Goal: Task Accomplishment & Management: Manage account settings

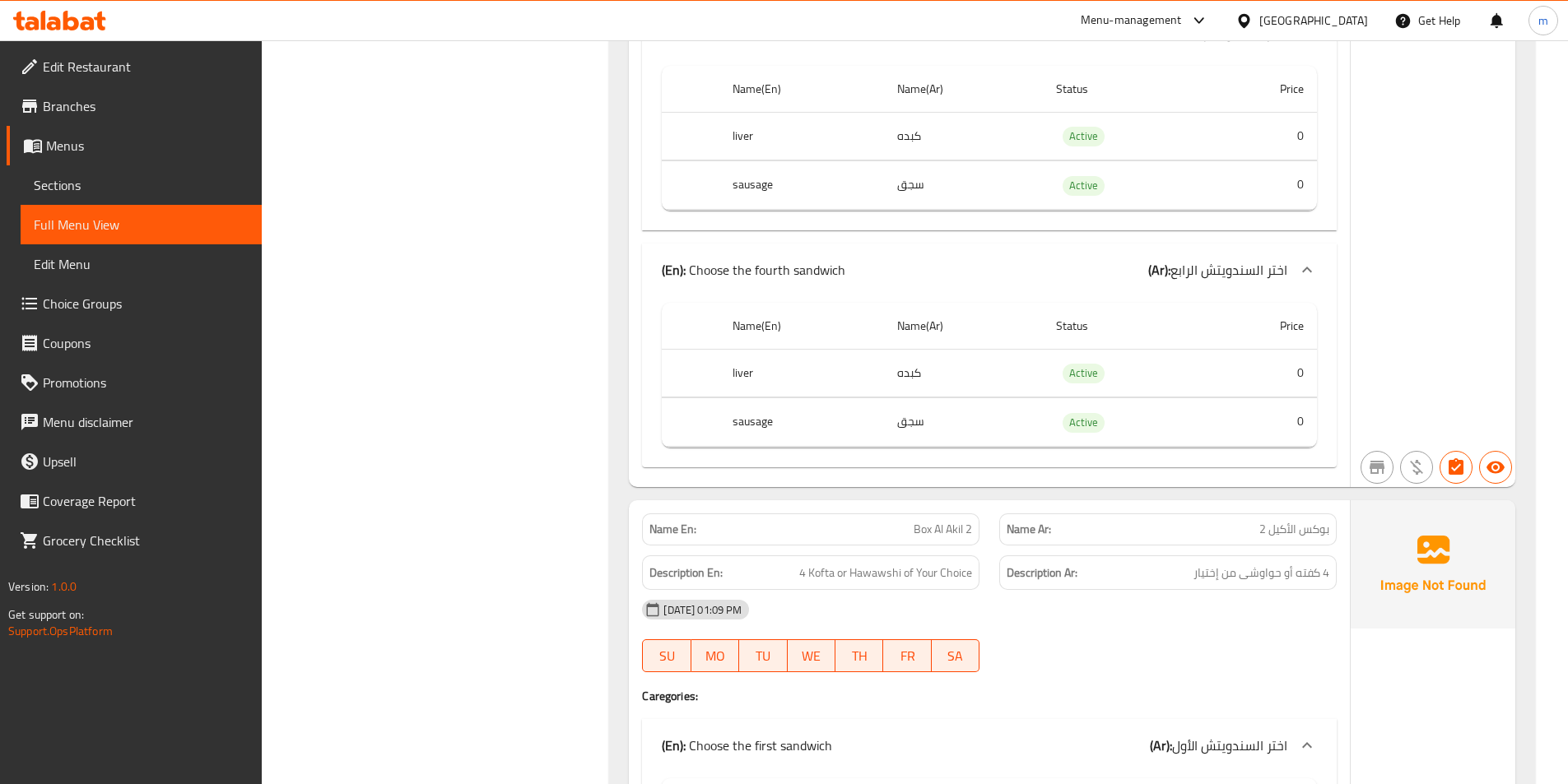
scroll to position [1070, 0]
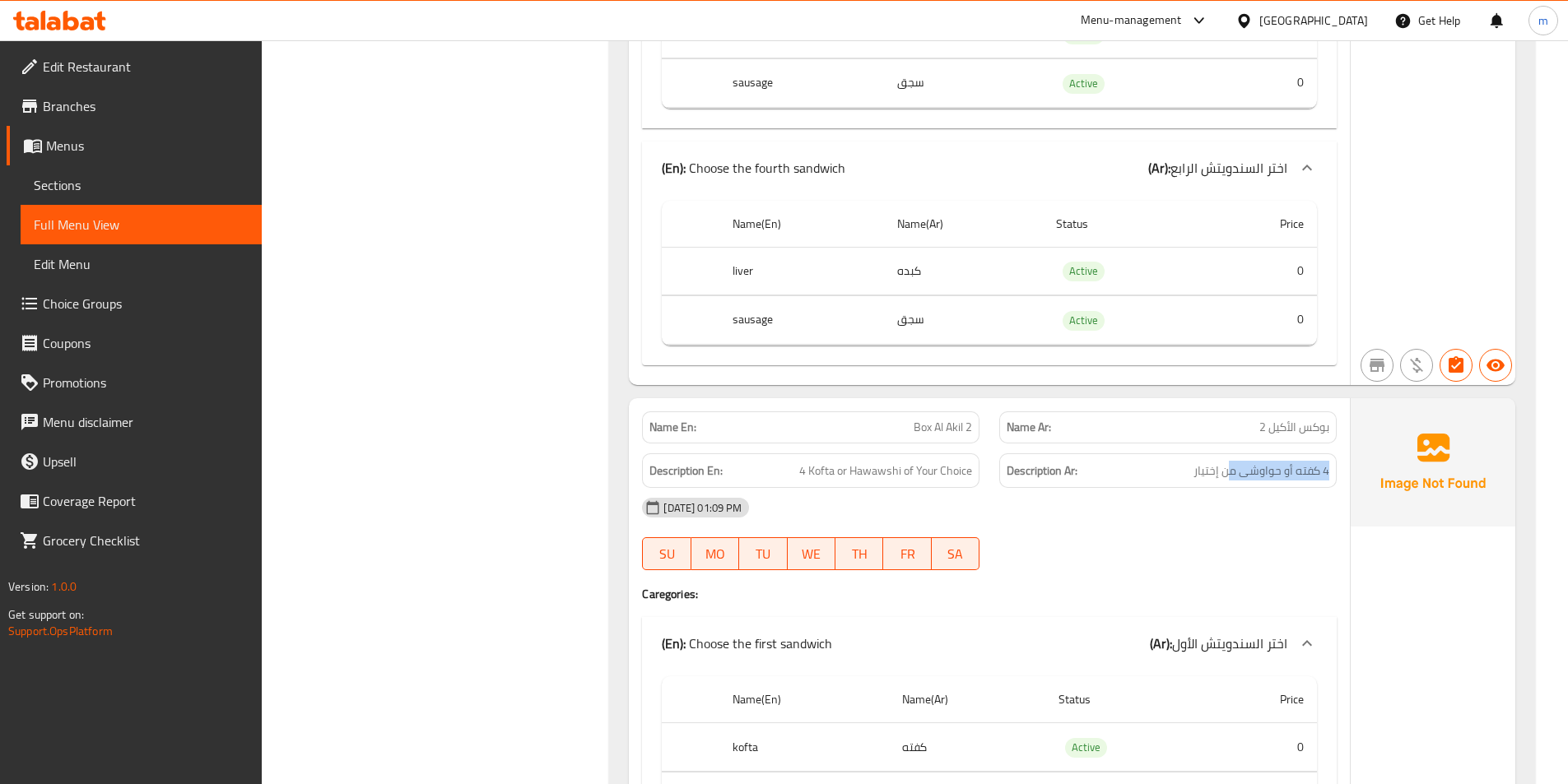
drag, startPoint x: 1236, startPoint y: 480, endPoint x: 1124, endPoint y: 480, distance: 112.0
click at [1124, 480] on h6 "Description Ar: 4 كفته أو حواوشى من إختيار" at bounding box center [1168, 471] width 323 height 21
click at [1180, 467] on h6 "Description Ar: 4 كفته أو حواوشى من إختيار" at bounding box center [1168, 471] width 323 height 21
click at [1183, 466] on h6 "Description Ar: 4 كفته أو حواوشى من إختيار" at bounding box center [1168, 471] width 323 height 21
click at [1198, 473] on span "4 كفته أو حواوشى من إختيار" at bounding box center [1261, 471] width 135 height 21
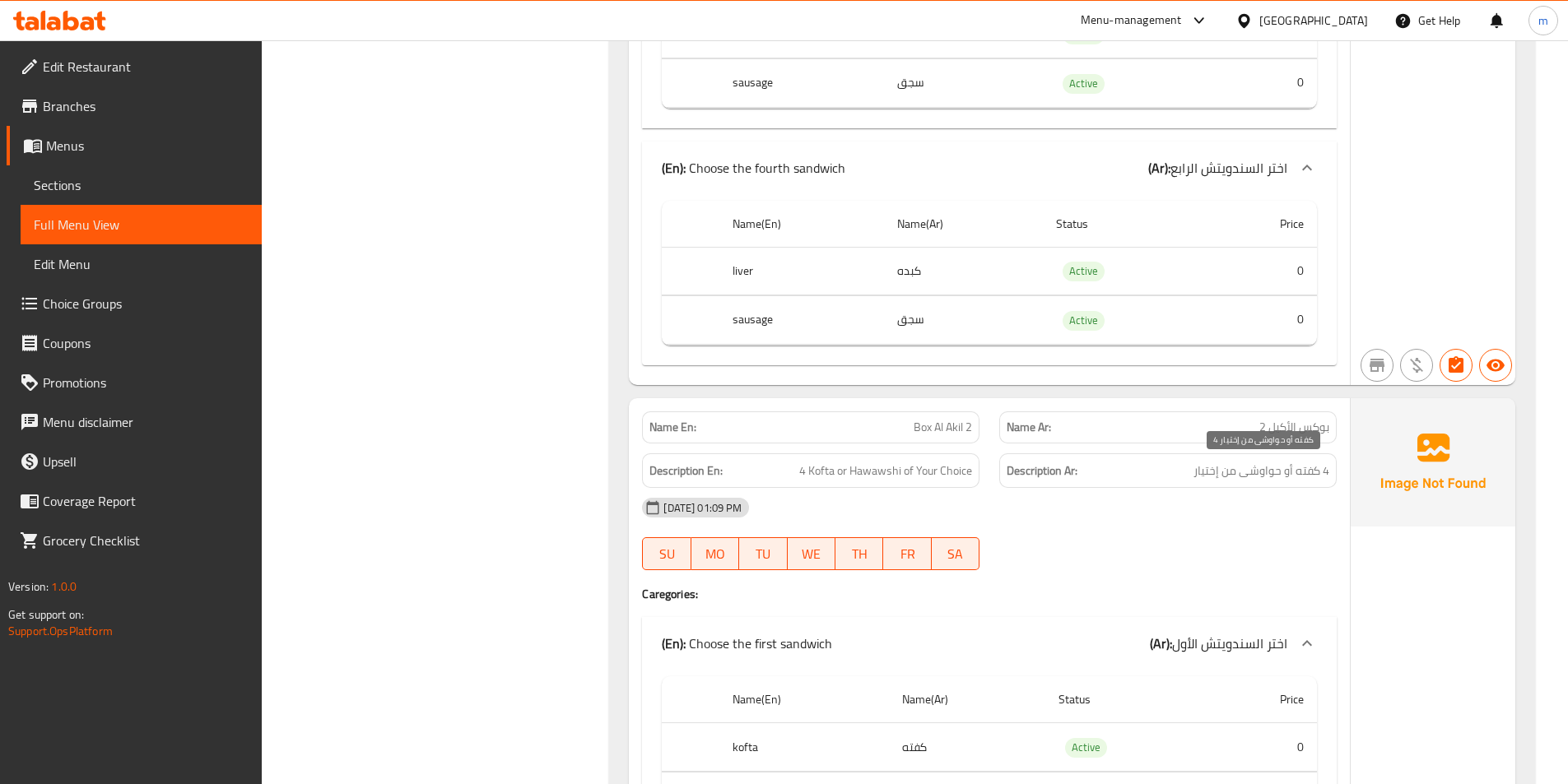
click at [1198, 473] on span "4 كفته أو حواوشى من إختيار" at bounding box center [1261, 471] width 135 height 21
click at [1191, 477] on h6 "Description Ar: 4 كفته أو حواوشى من إختيار" at bounding box center [1168, 471] width 323 height 21
click at [1200, 476] on span "4 كفته أو حواوشى من إختيار" at bounding box center [1261, 471] width 135 height 21
click at [1200, 473] on h6 "Description Ar: 4 كفته أو حواوشى من إختيار" at bounding box center [1168, 471] width 323 height 21
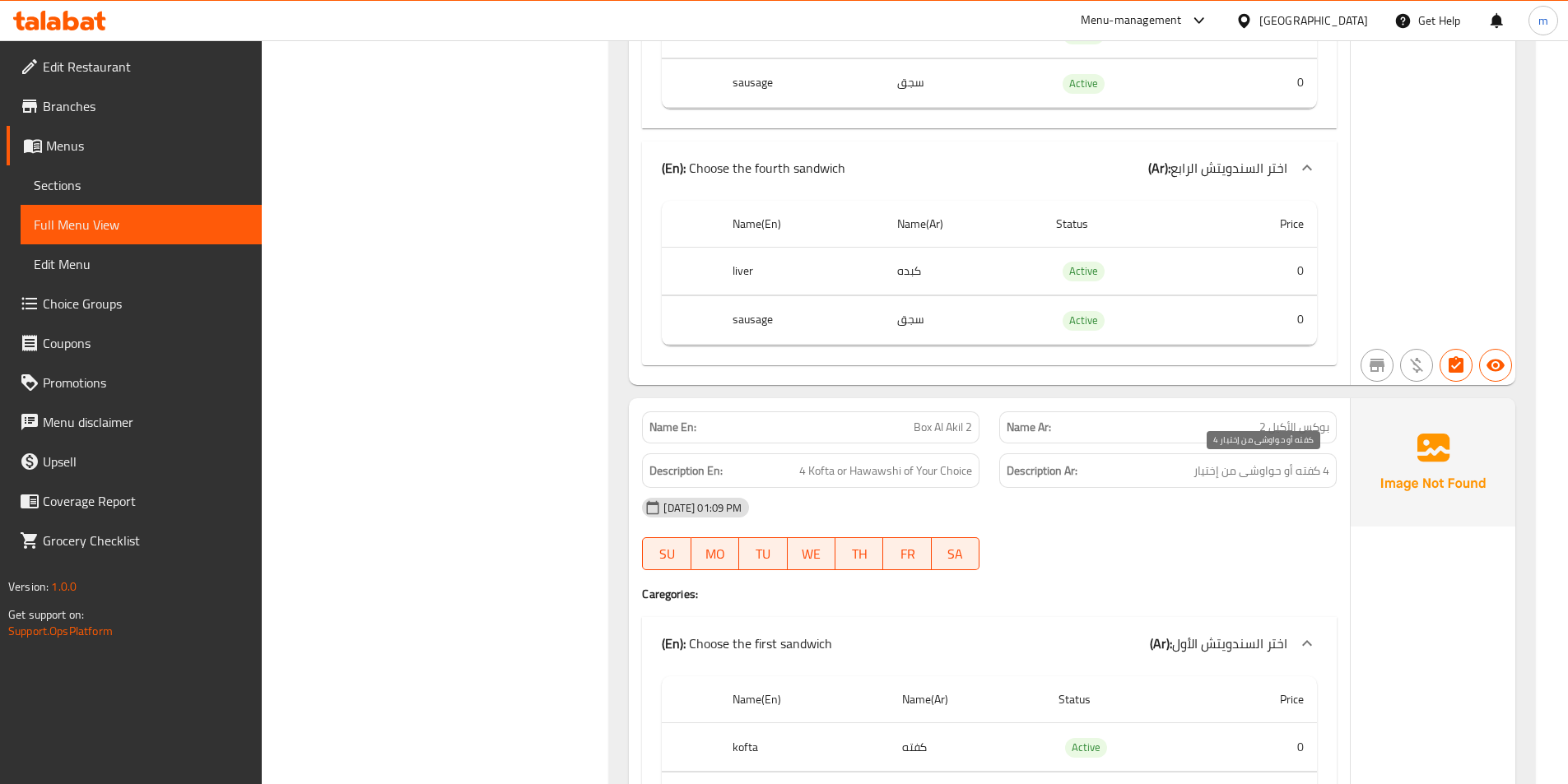
click at [1200, 473] on span "4 كفته أو حواوشى من إختيار" at bounding box center [1261, 471] width 135 height 21
drag, startPoint x: 1190, startPoint y: 472, endPoint x: 1168, endPoint y: 511, distance: 44.8
click at [1208, 468] on span "4 كفته أو حواوشى من إختيار" at bounding box center [1261, 471] width 135 height 21
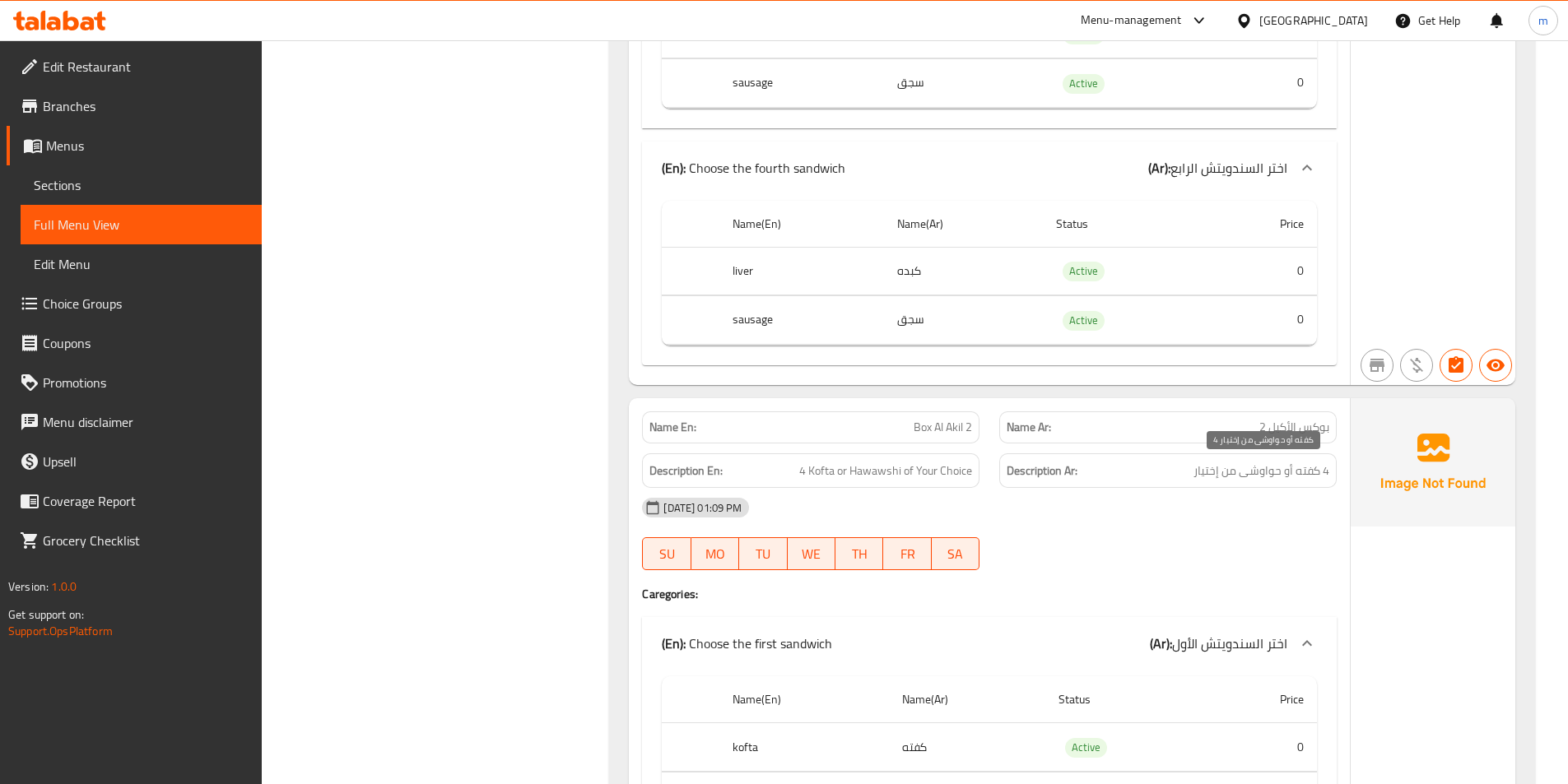
click at [1200, 476] on span "4 كفته أو حواوشى من إختيار" at bounding box center [1261, 471] width 135 height 21
click at [1197, 476] on span "4 كفته أو حواوشى من إختيار" at bounding box center [1261, 471] width 135 height 21
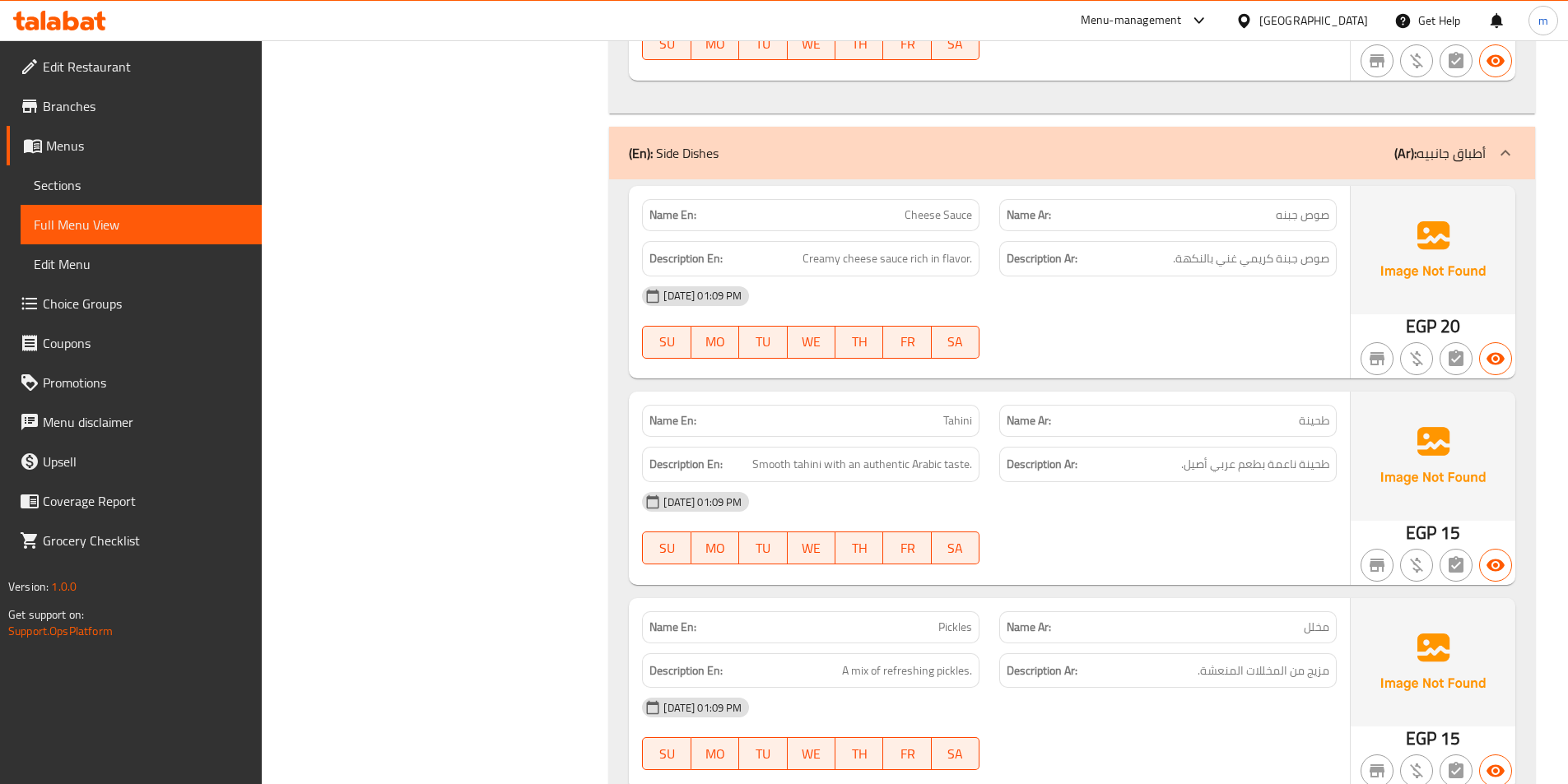
scroll to position [8066, 0]
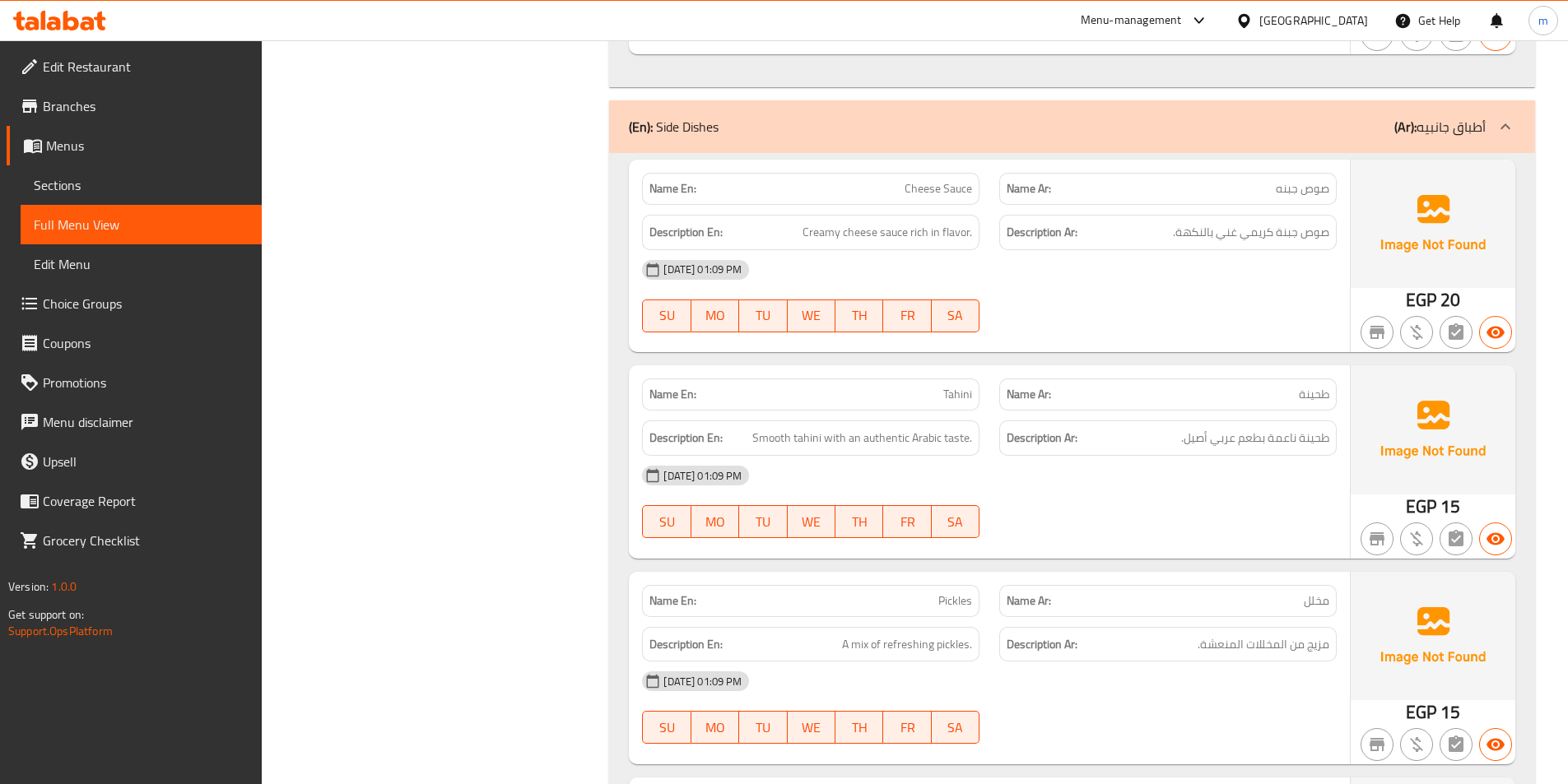
drag, startPoint x: 1116, startPoint y: 540, endPoint x: 1013, endPoint y: 524, distance: 104.2
click at [1013, 524] on div "12-10-2025 01:09 PM SU MO TU WE TH FR SA" at bounding box center [989, 502] width 714 height 93
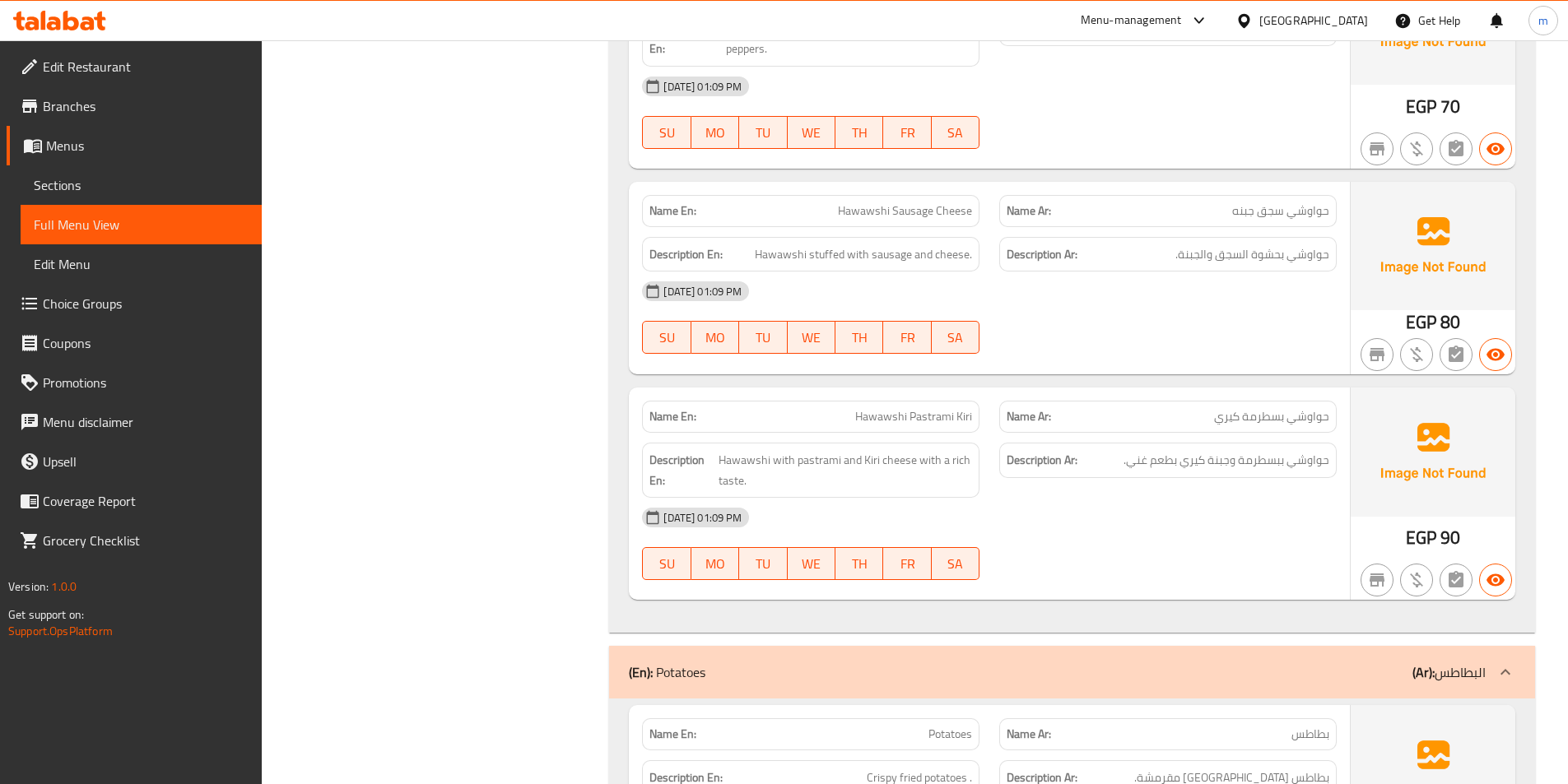
scroll to position [12181, 0]
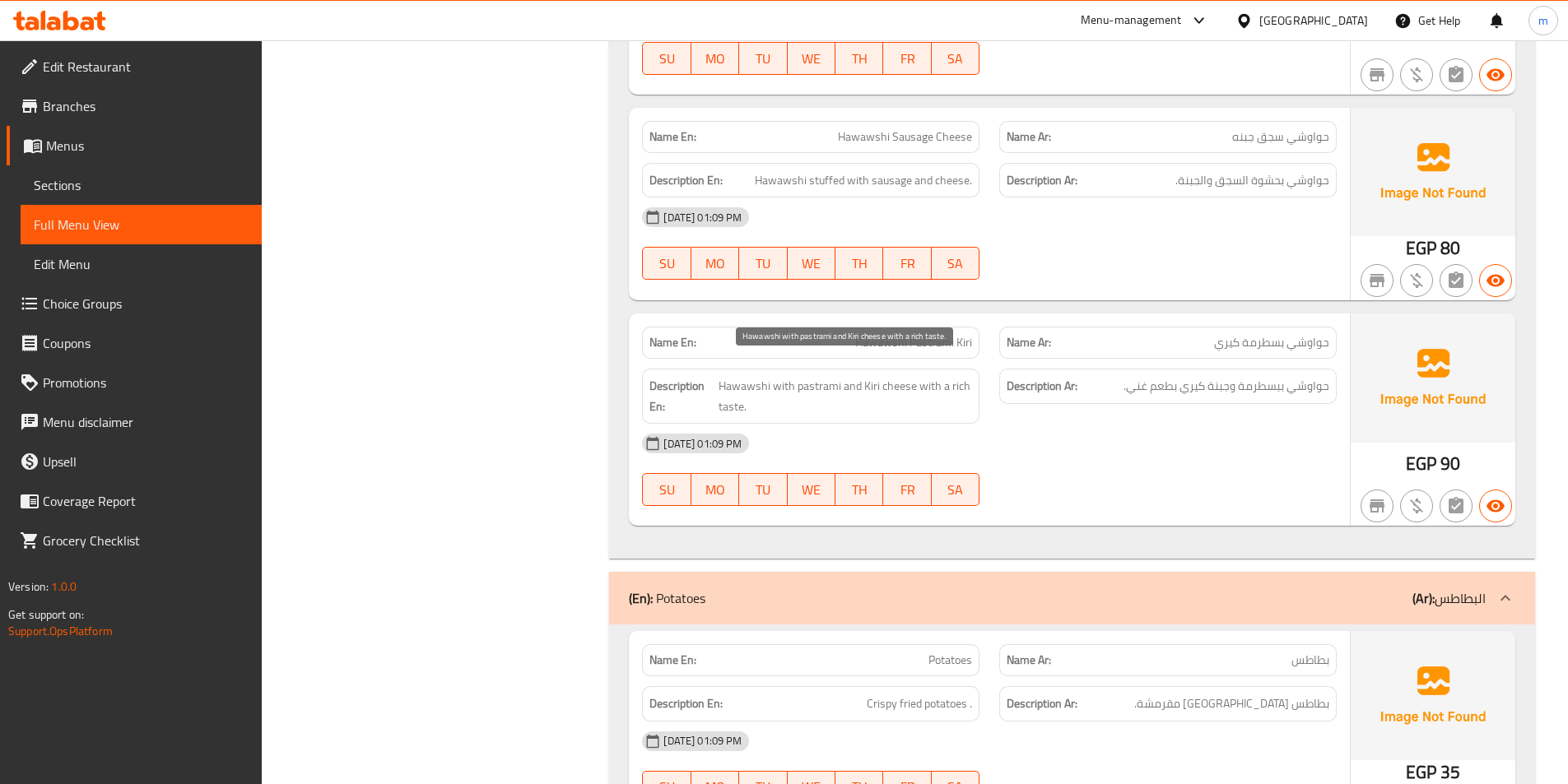
click at [857, 382] on span "Hawawshi with pastrami and Kiri cheese with a rich taste." at bounding box center [845, 396] width 253 height 40
click at [1040, 423] on div "12-10-2025 01:09 PM" at bounding box center [989, 443] width 714 height 40
click at [1228, 334] on span "حواوشي بسطرمة كيري" at bounding box center [1272, 342] width 116 height 17
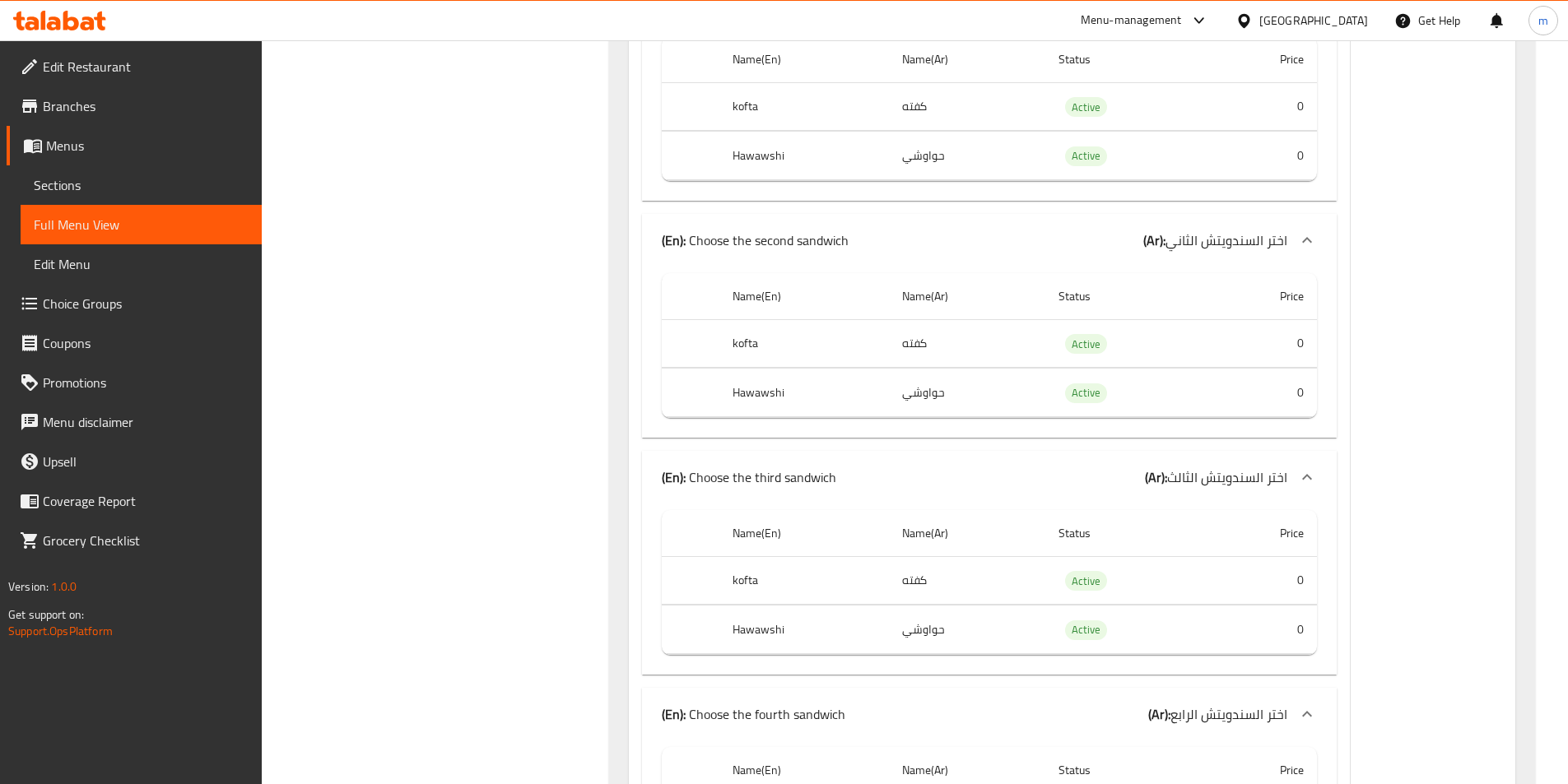
scroll to position [0, 0]
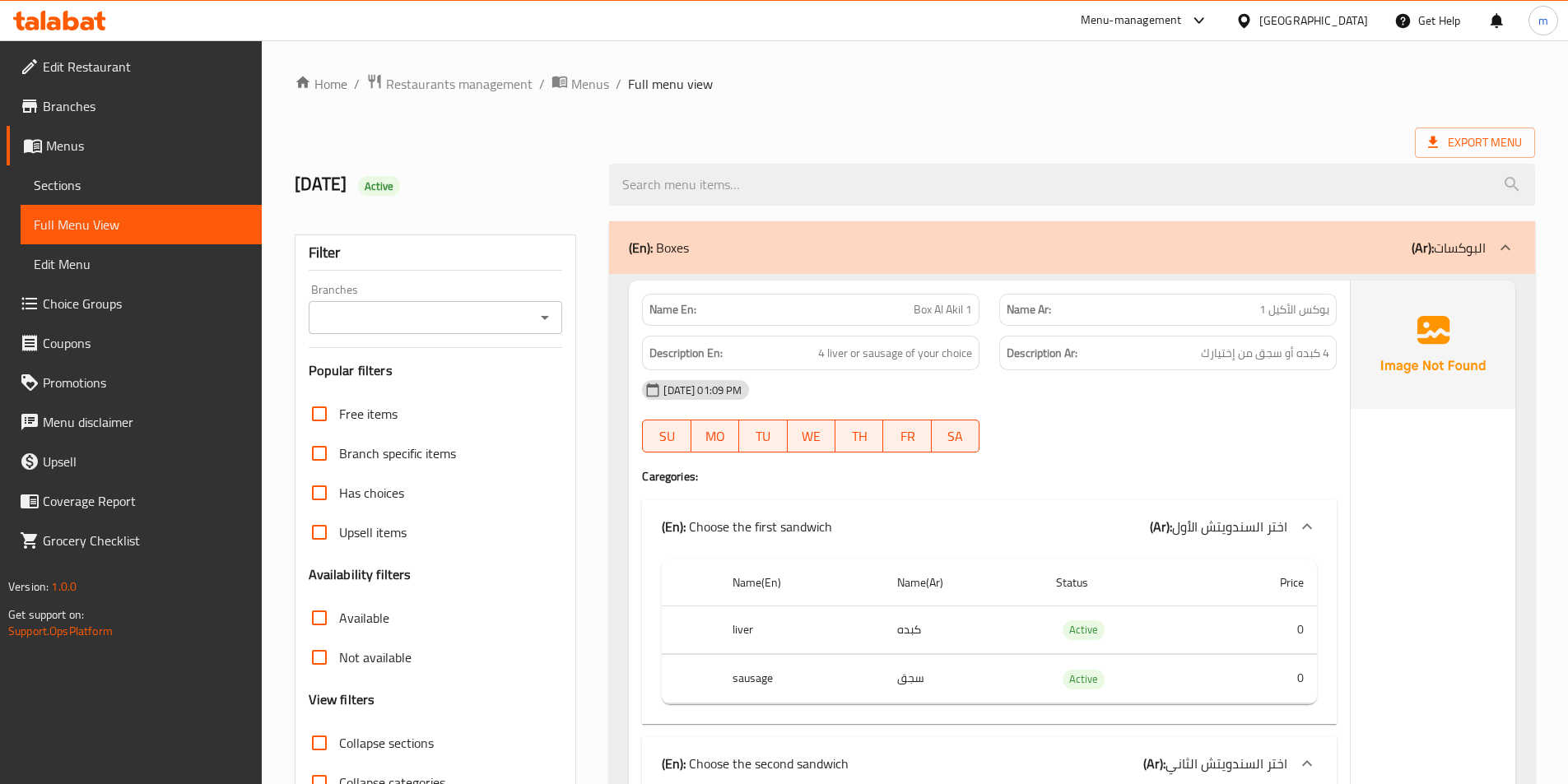
click at [120, 121] on link "Branches" at bounding box center [134, 107] width 255 height 40
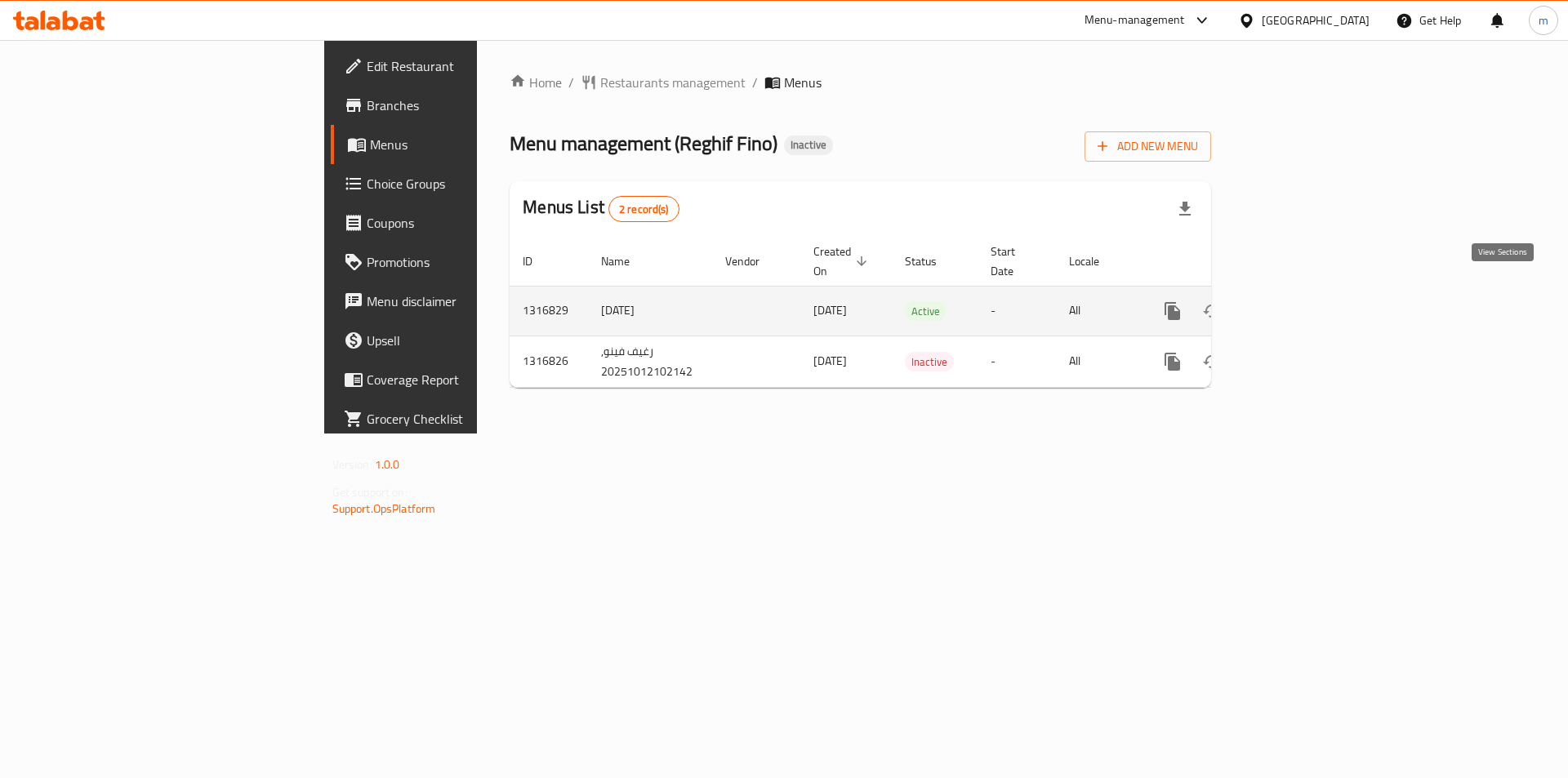
click at [1300, 302] on icon "enhanced table" at bounding box center [1290, 311] width 20 height 20
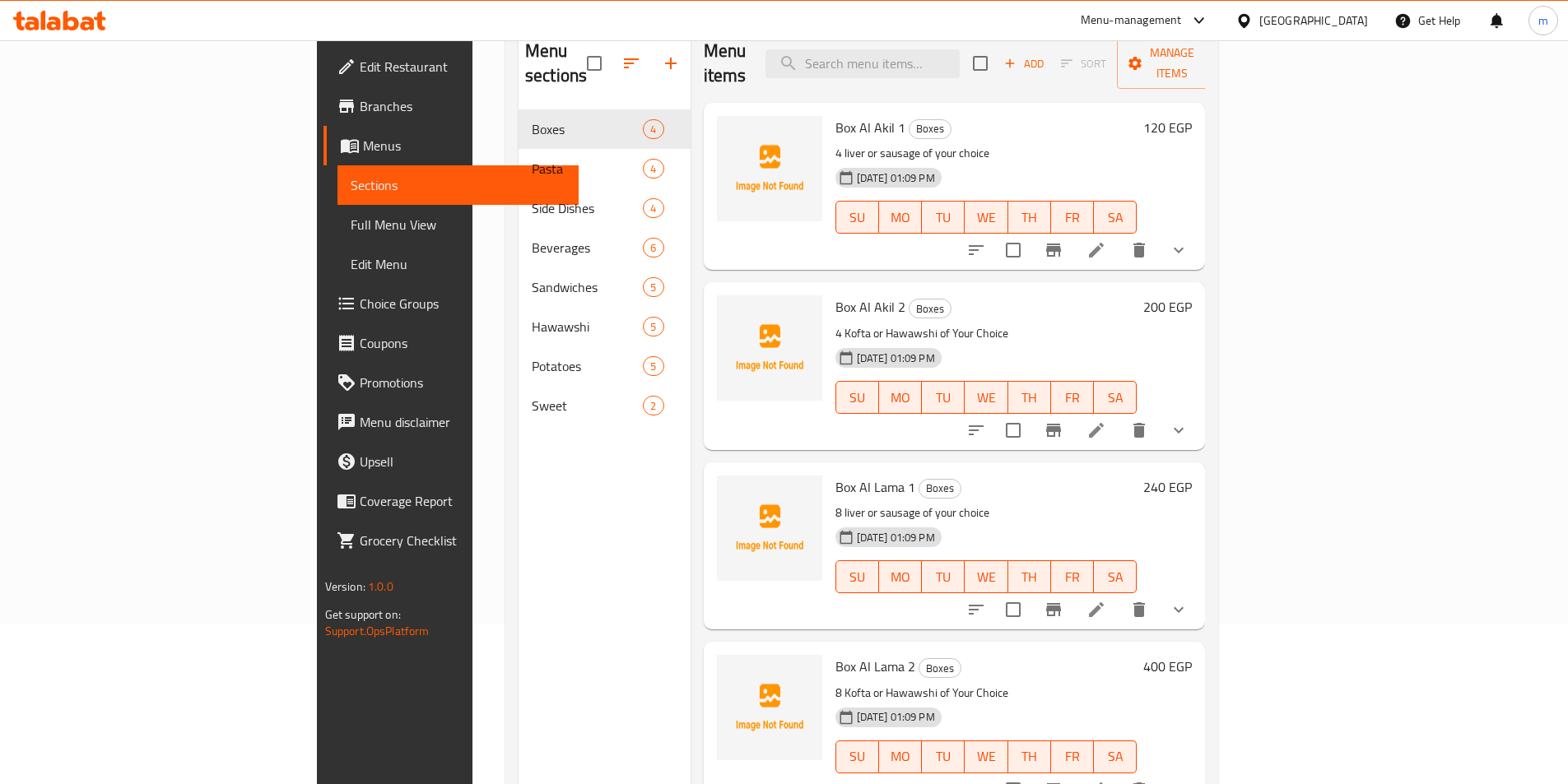
scroll to position [164, 0]
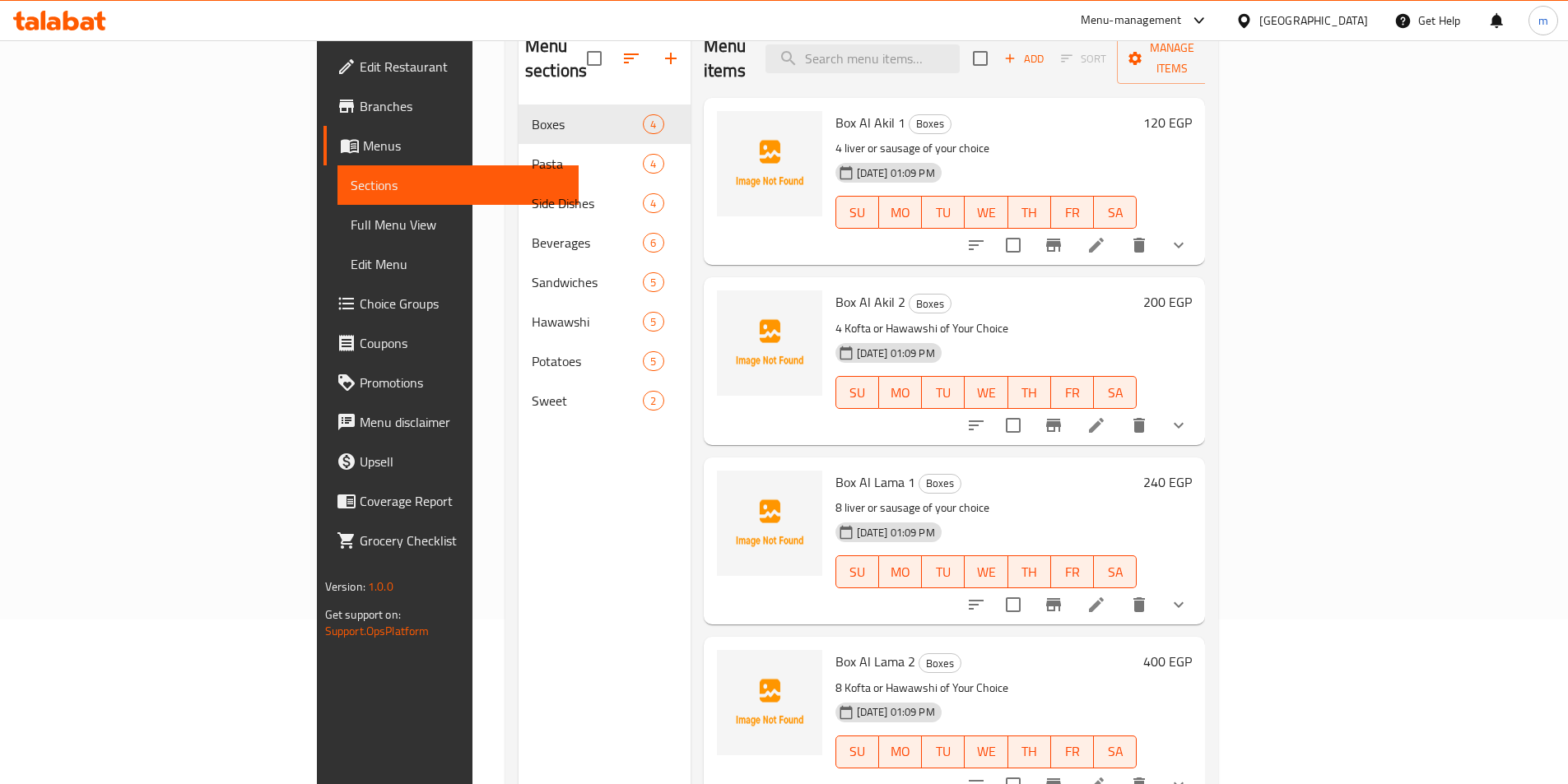
click at [351, 229] on span "Full Menu View" at bounding box center [458, 225] width 215 height 20
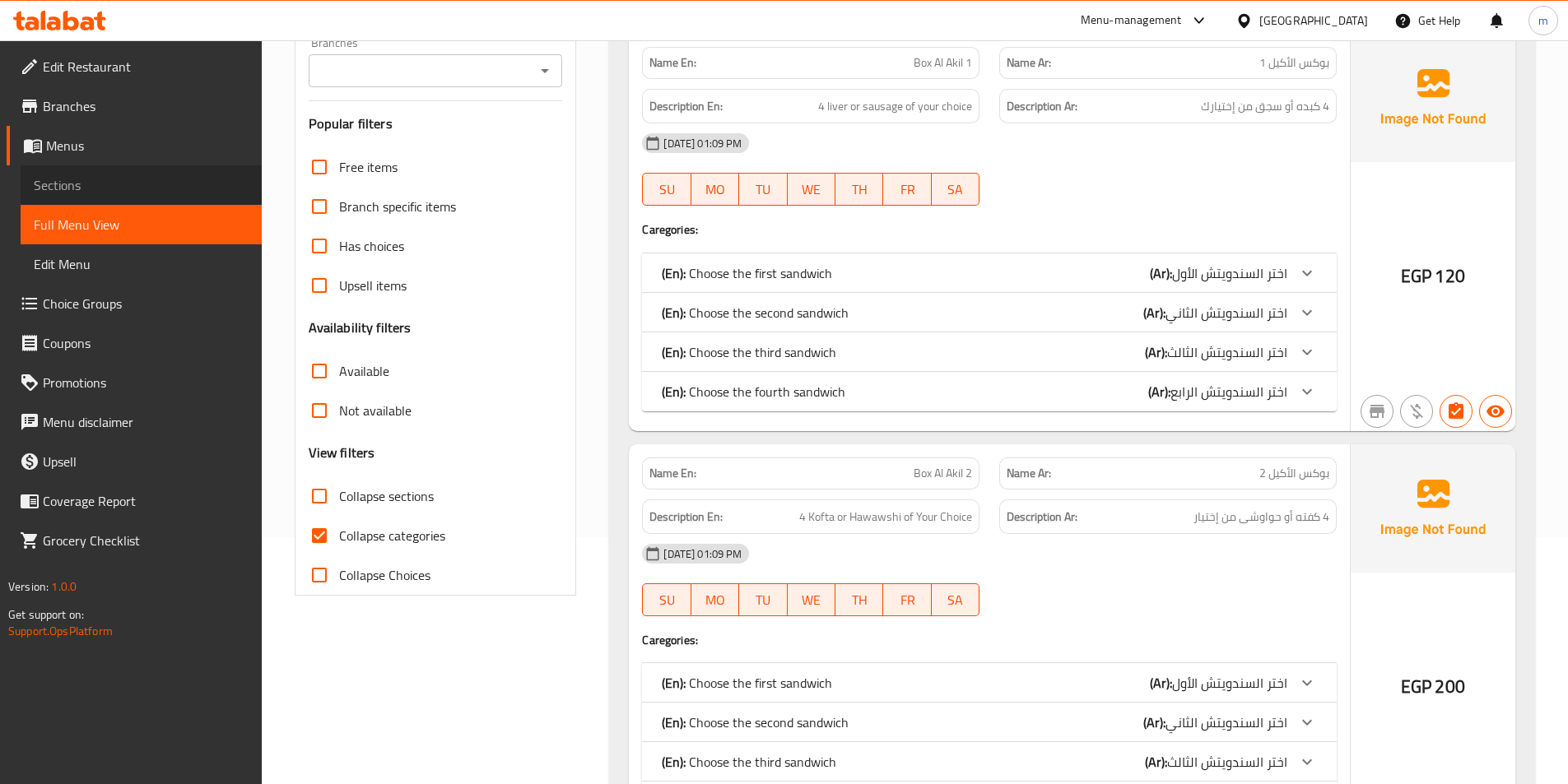
click at [97, 184] on span "Sections" at bounding box center [141, 185] width 215 height 20
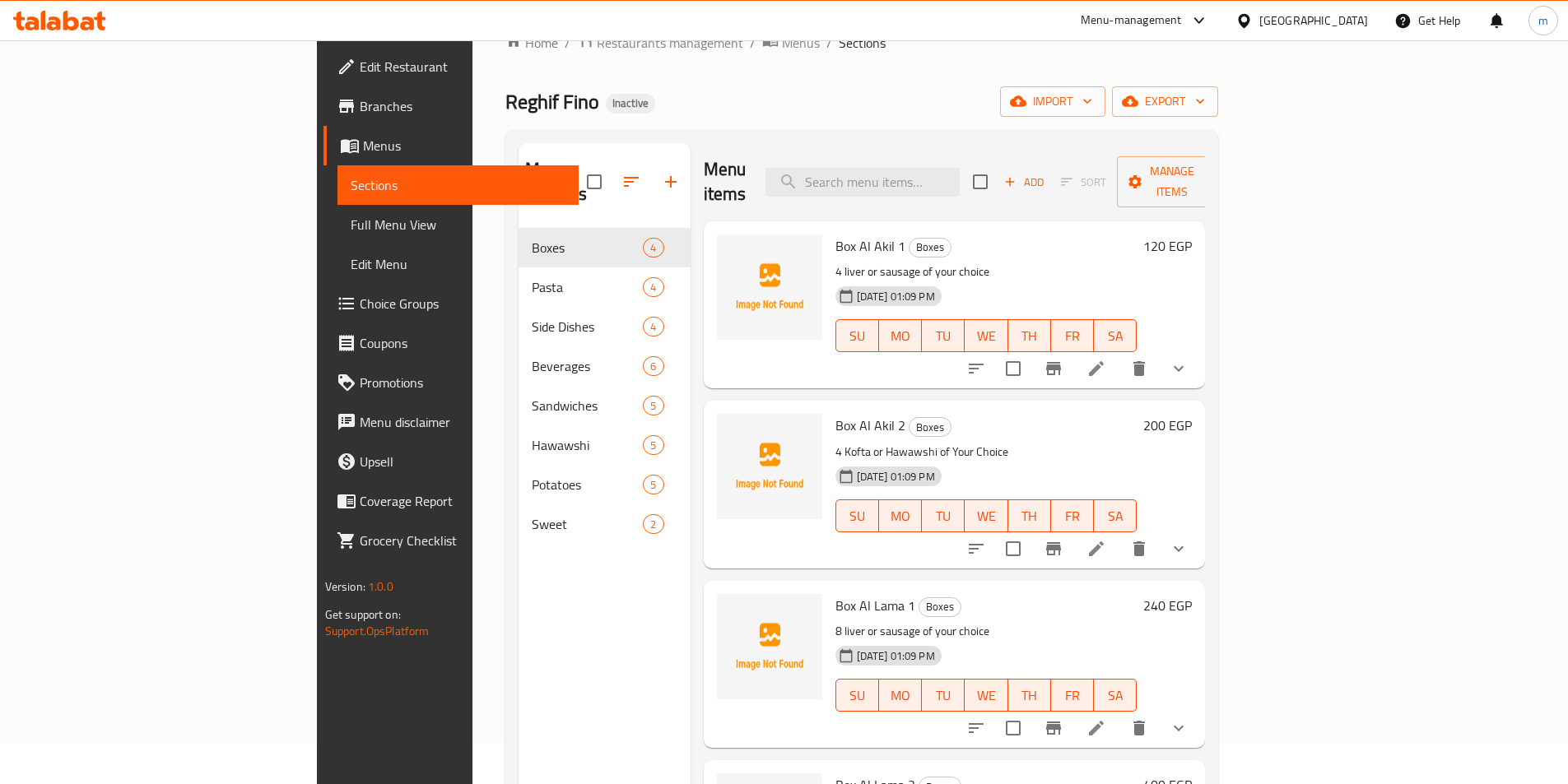
scroll to position [83, 0]
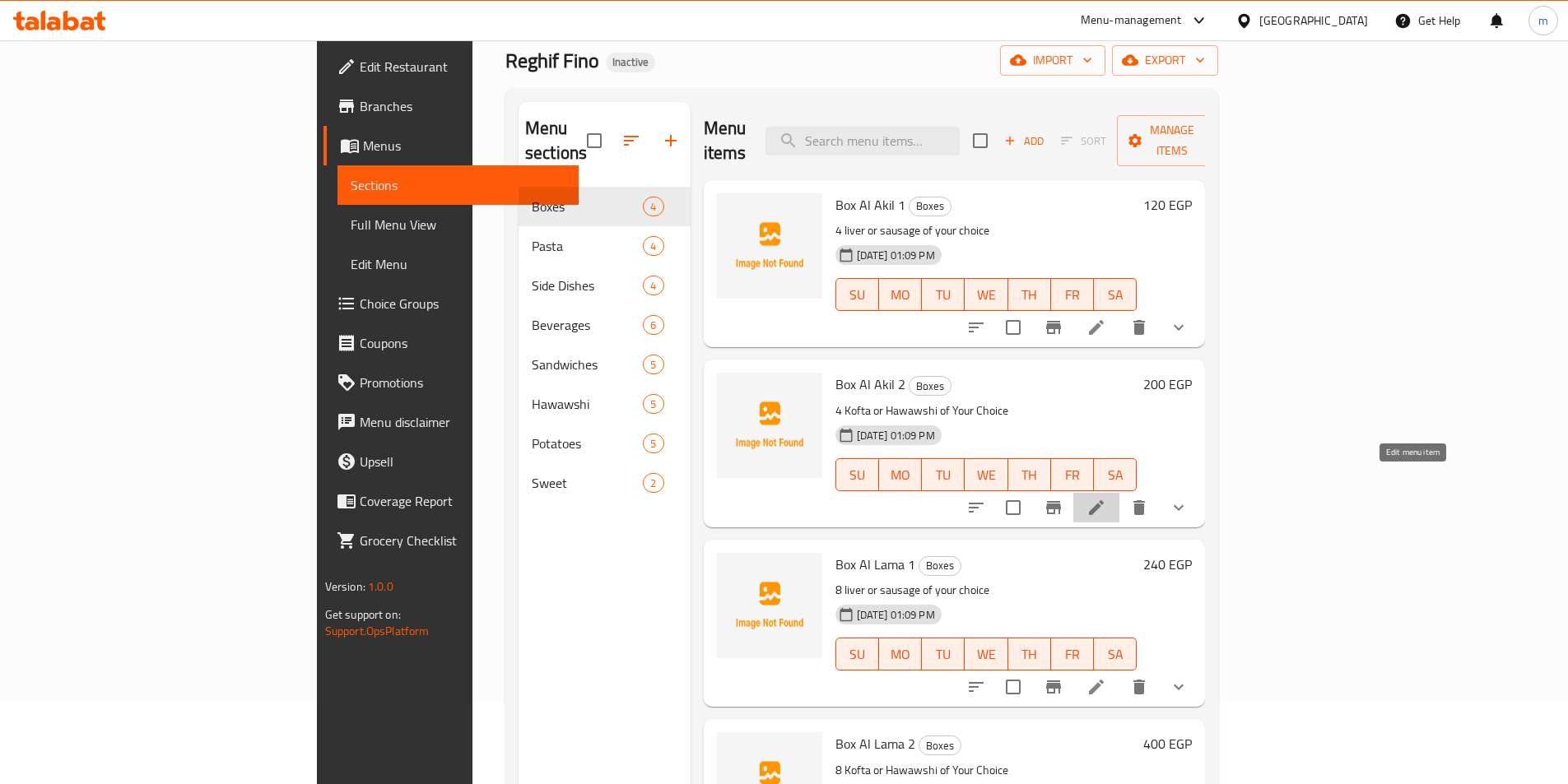
click at [1104, 500] on icon at bounding box center [1096, 507] width 15 height 15
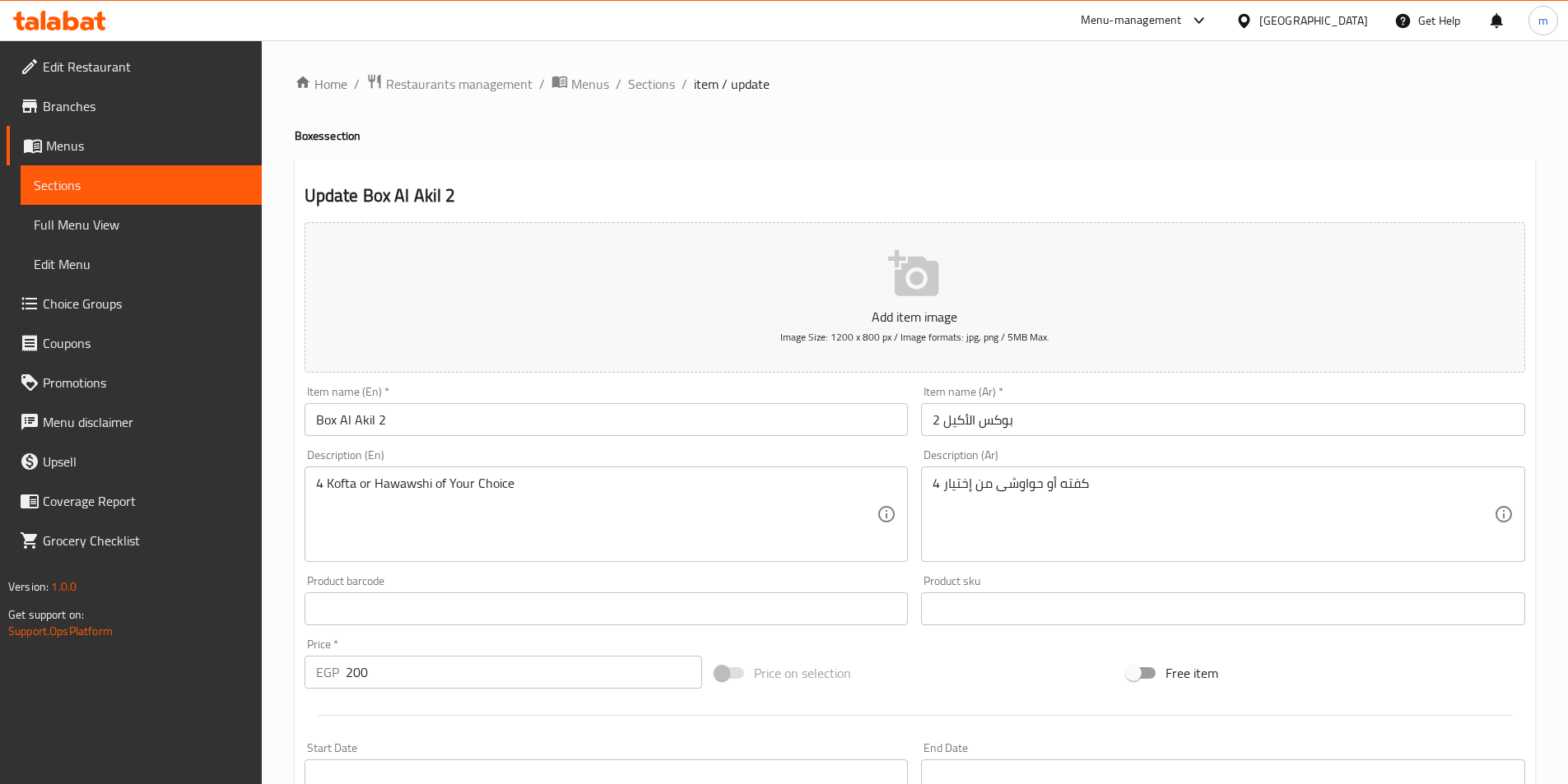
click at [192, 200] on div at bounding box center [784, 392] width 1568 height 784
click at [192, 188] on span "Sections" at bounding box center [141, 185] width 215 height 20
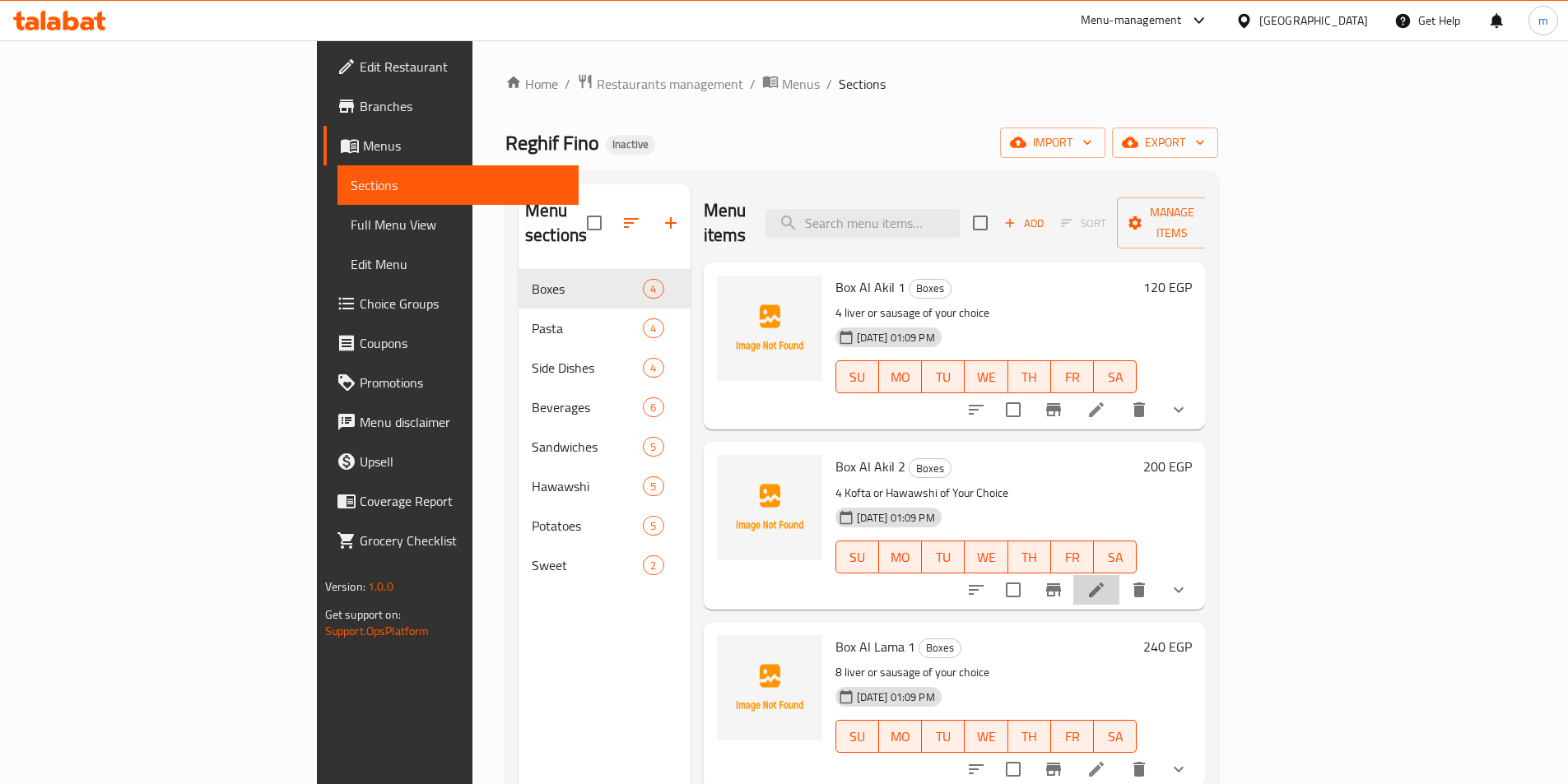
click at [1120, 576] on li at bounding box center [1096, 591] width 46 height 30
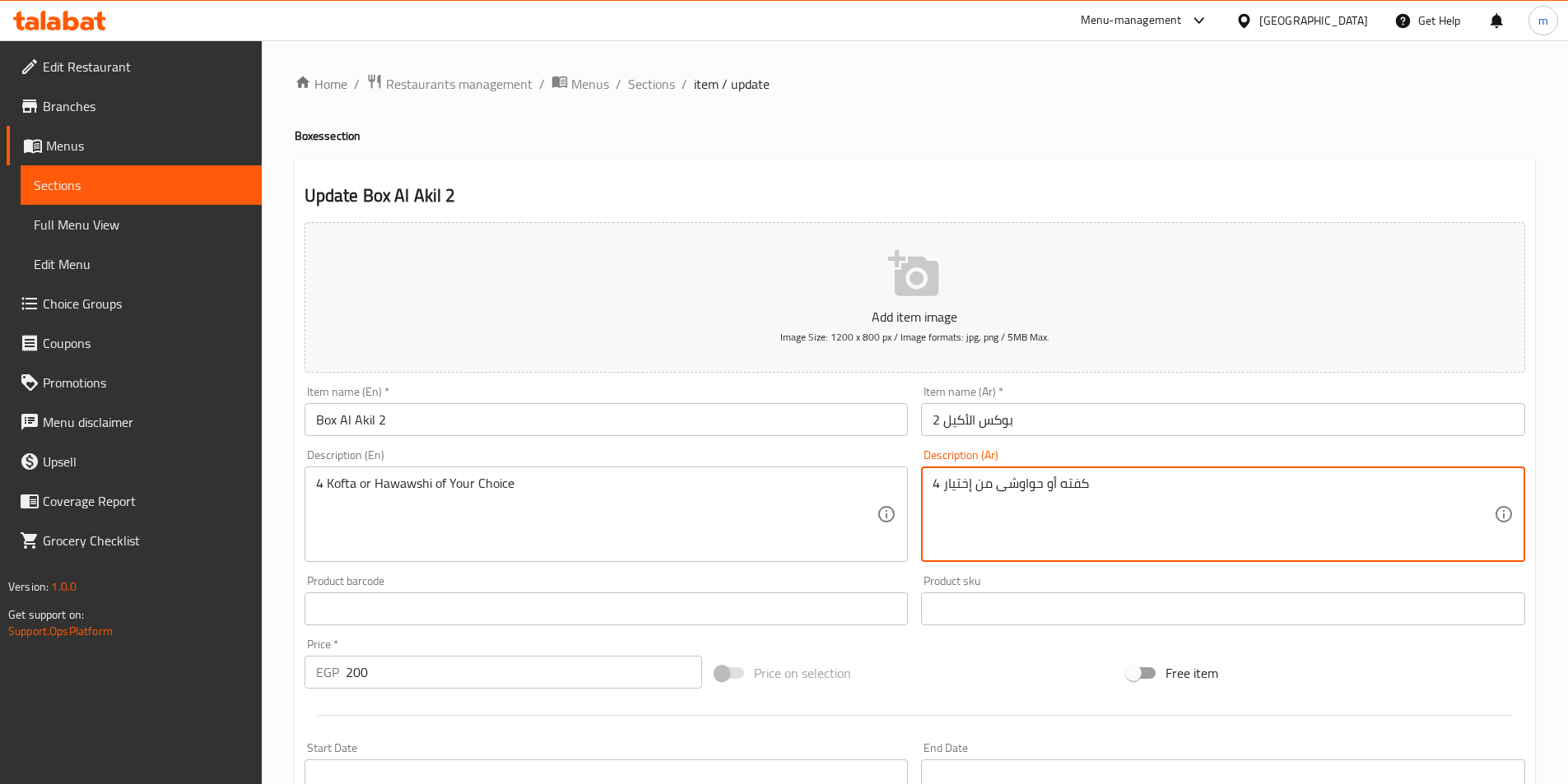
click at [949, 484] on textarea "4 كفته أو حواوشى من إختيار" at bounding box center [1212, 515] width 561 height 78
click at [948, 484] on textarea "4 كفته أو حواوشى من إختيار" at bounding box center [1212, 515] width 561 height 78
click at [953, 485] on textarea "4 كفته أو حواوشى من إختيار" at bounding box center [1212, 515] width 561 height 78
click at [962, 485] on textarea "4 كفته أو حواوشى من إختيار" at bounding box center [1212, 515] width 561 height 78
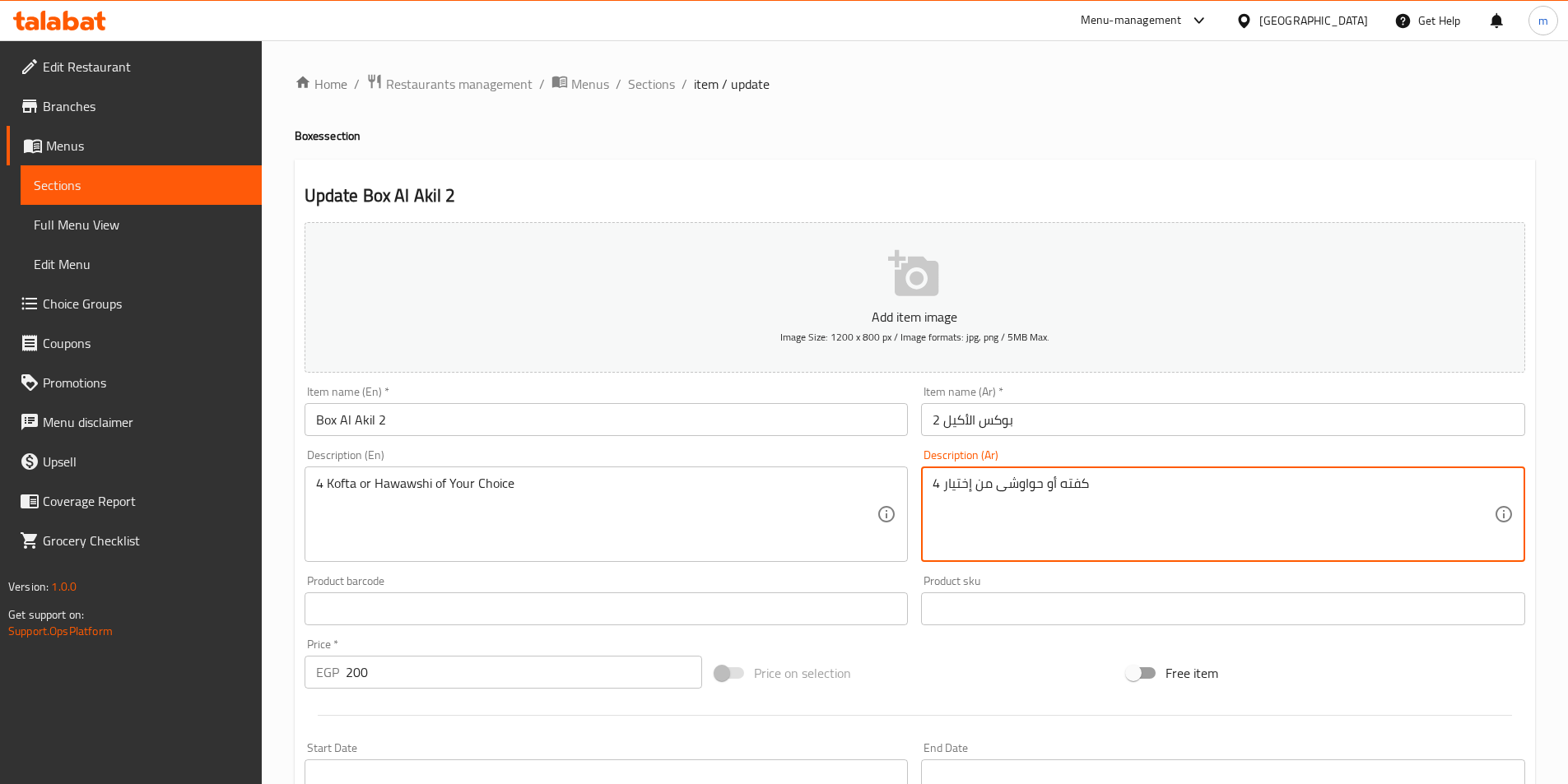
click at [955, 485] on textarea "4 كفته أو حواوشى من إختيار" at bounding box center [1212, 515] width 561 height 78
drag, startPoint x: 958, startPoint y: 485, endPoint x: 945, endPoint y: 489, distance: 13.6
click at [944, 490] on textarea "4 كفته أو حواوشى من إختيار" at bounding box center [1212, 515] width 561 height 78
click at [948, 485] on textarea "4 كفته أو حواوشى من إختيار" at bounding box center [1212, 515] width 561 height 78
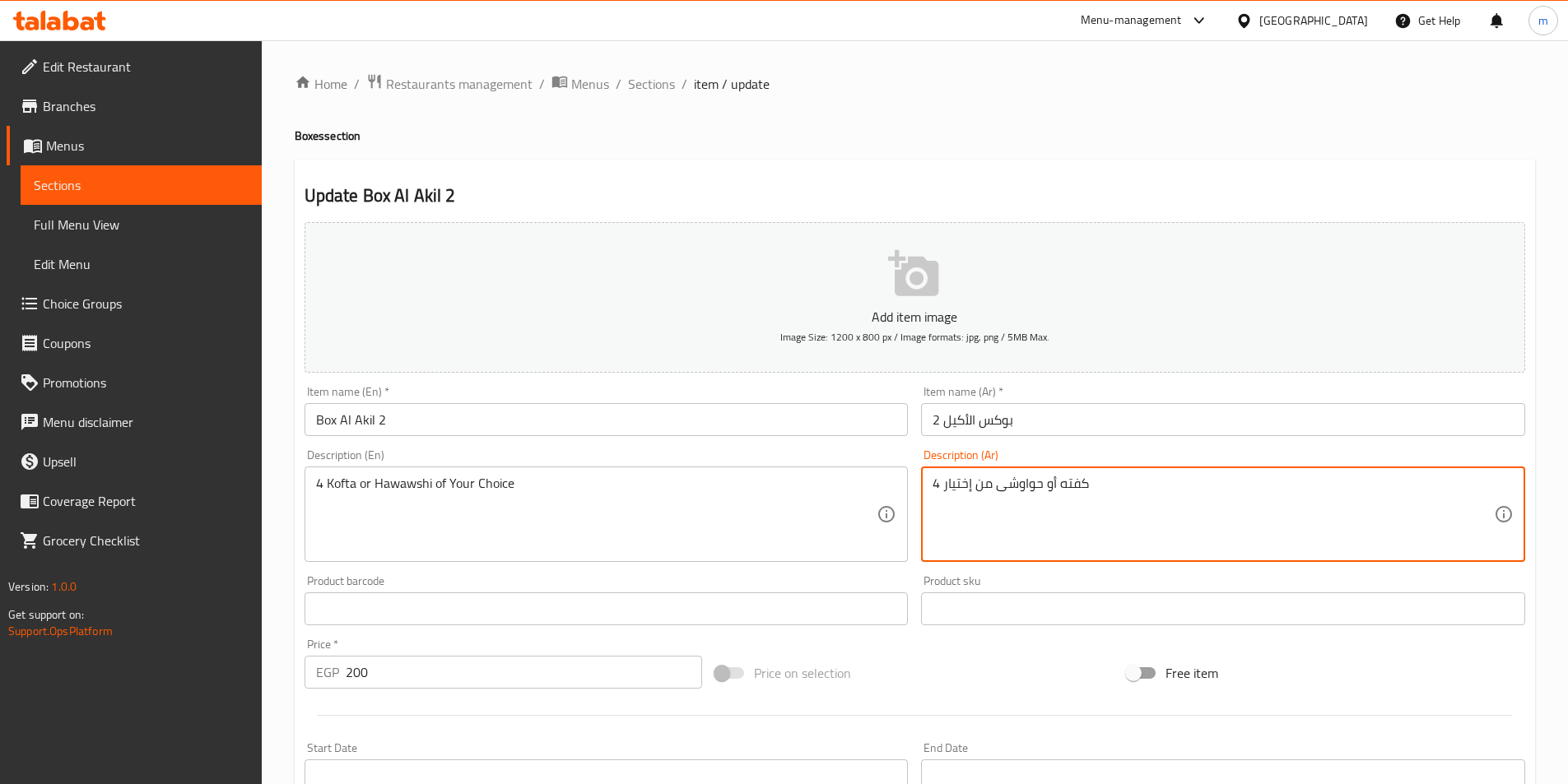
click at [1134, 490] on textarea "4 كفته أو حواوشى من إختيار" at bounding box center [1212, 515] width 561 height 78
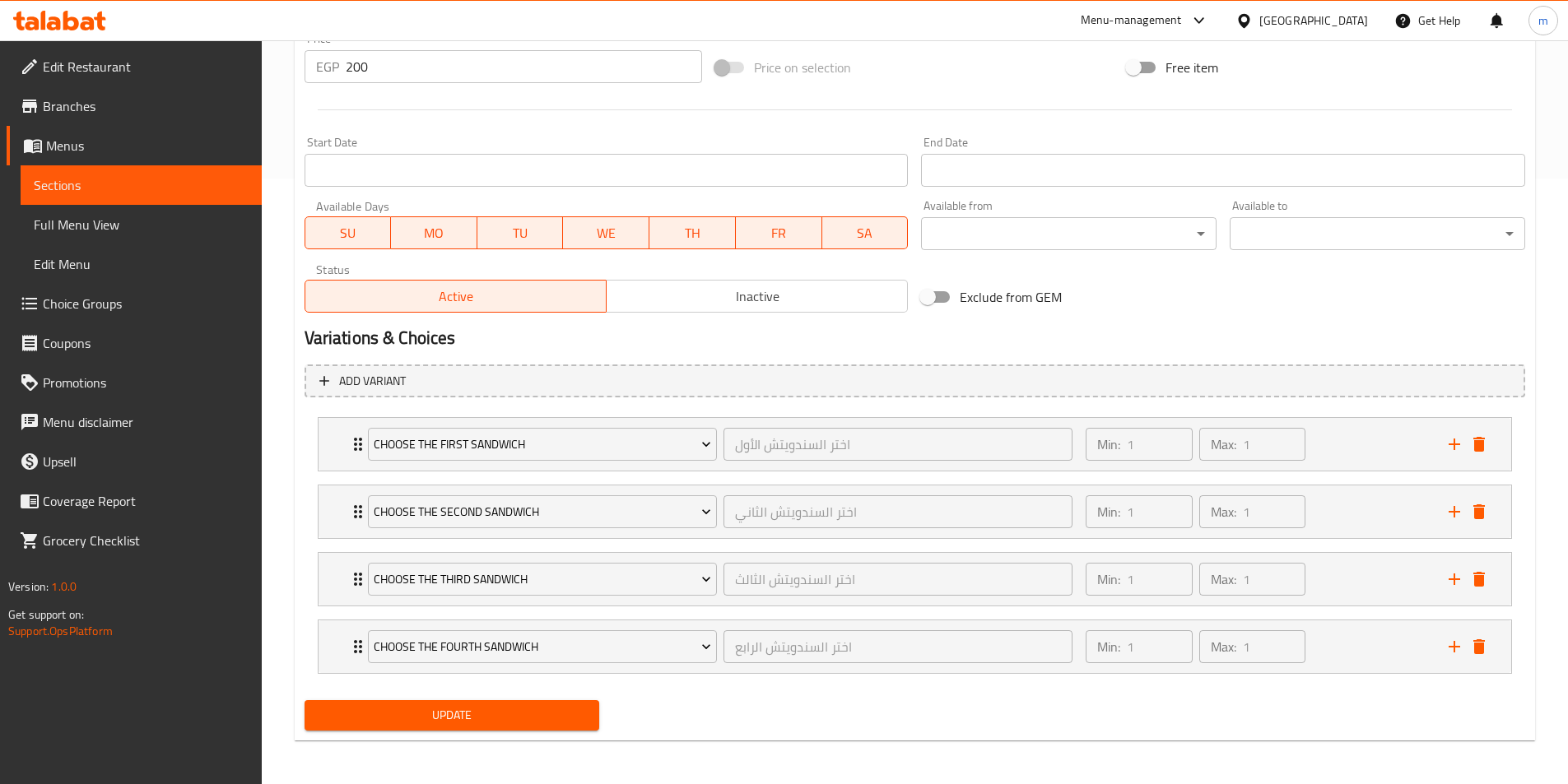
scroll to position [609, 0]
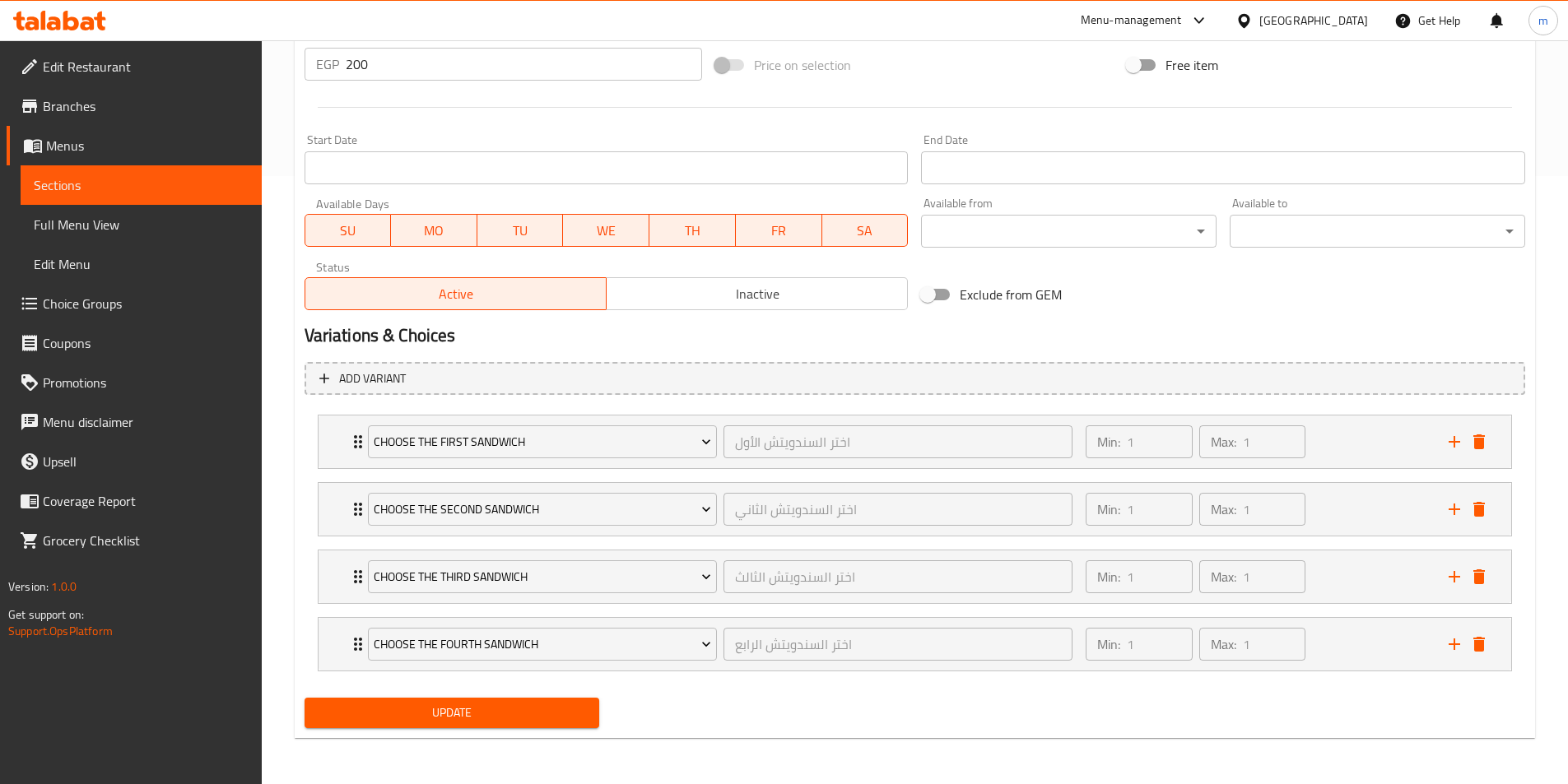
type textarea "4 كفته أو حواوشى من إختيارك"
click at [452, 703] on span "Update" at bounding box center [452, 713] width 269 height 21
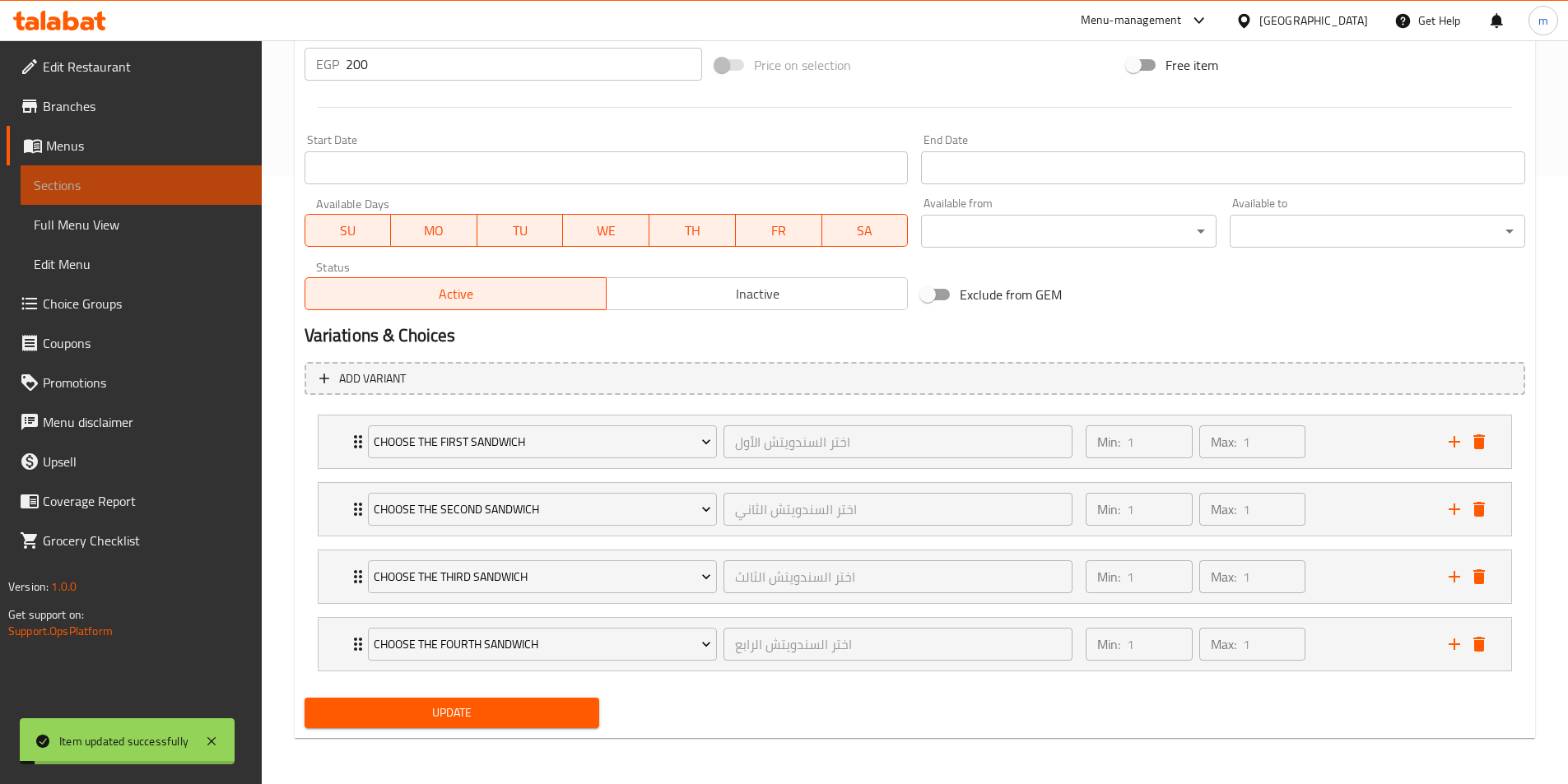
click at [95, 179] on span "Sections" at bounding box center [141, 185] width 215 height 20
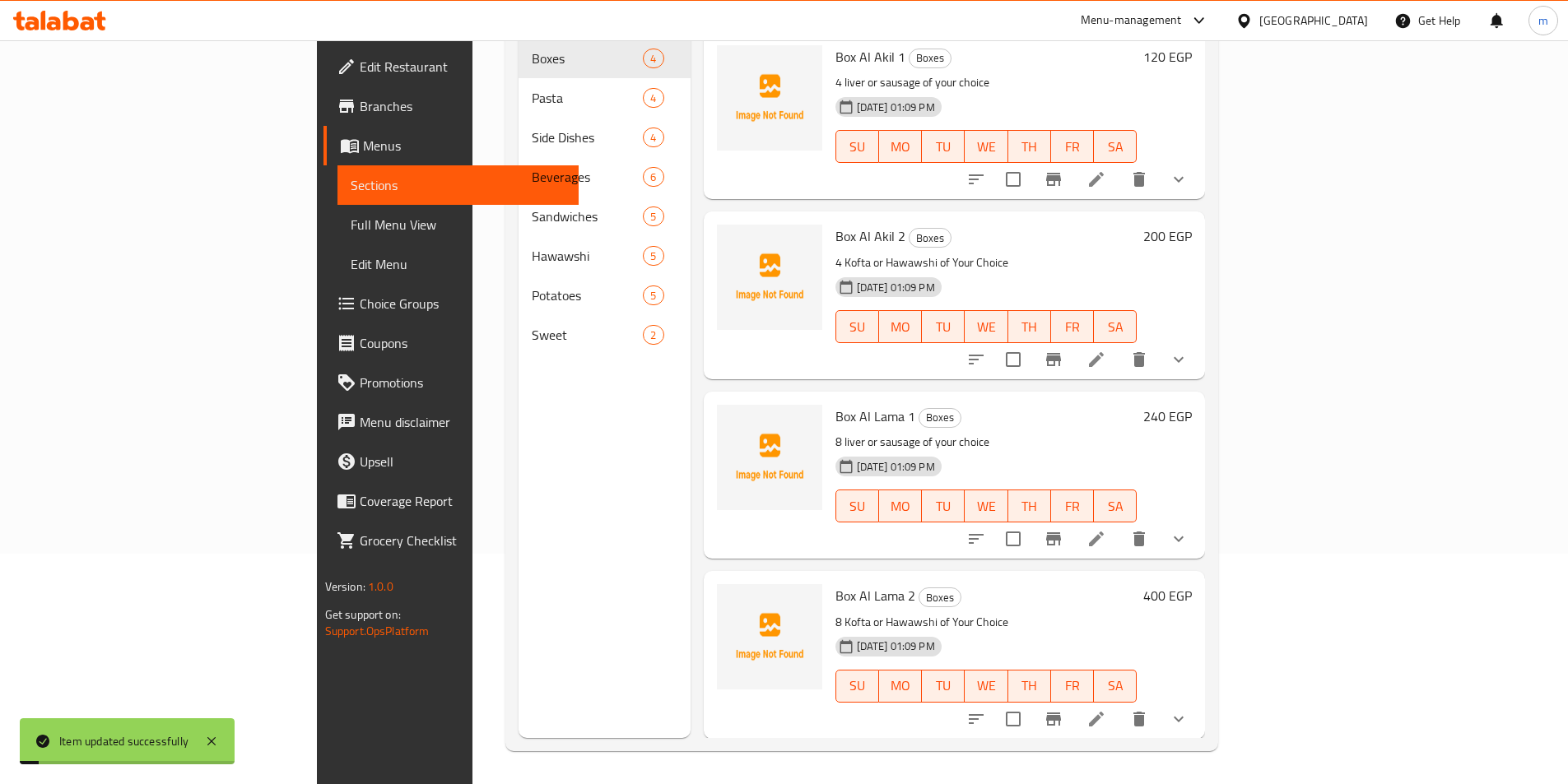
scroll to position [230, 0]
click at [351, 230] on span "Full Menu View" at bounding box center [458, 225] width 215 height 20
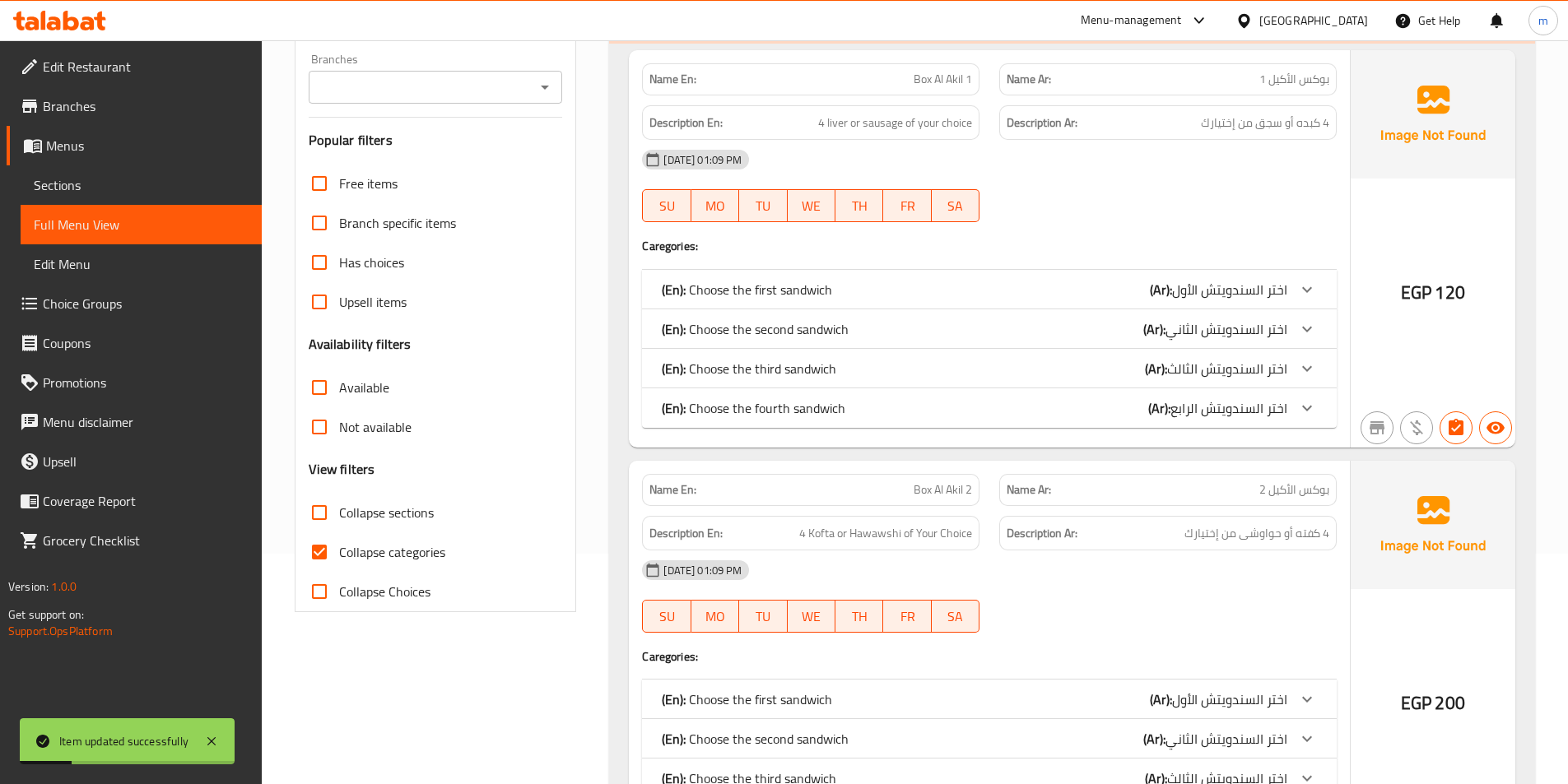
click at [369, 543] on span "Collapse categories" at bounding box center [392, 552] width 107 height 20
click at [339, 543] on input "Collapse categories" at bounding box center [320, 553] width 40 height 40
checkbox input "false"
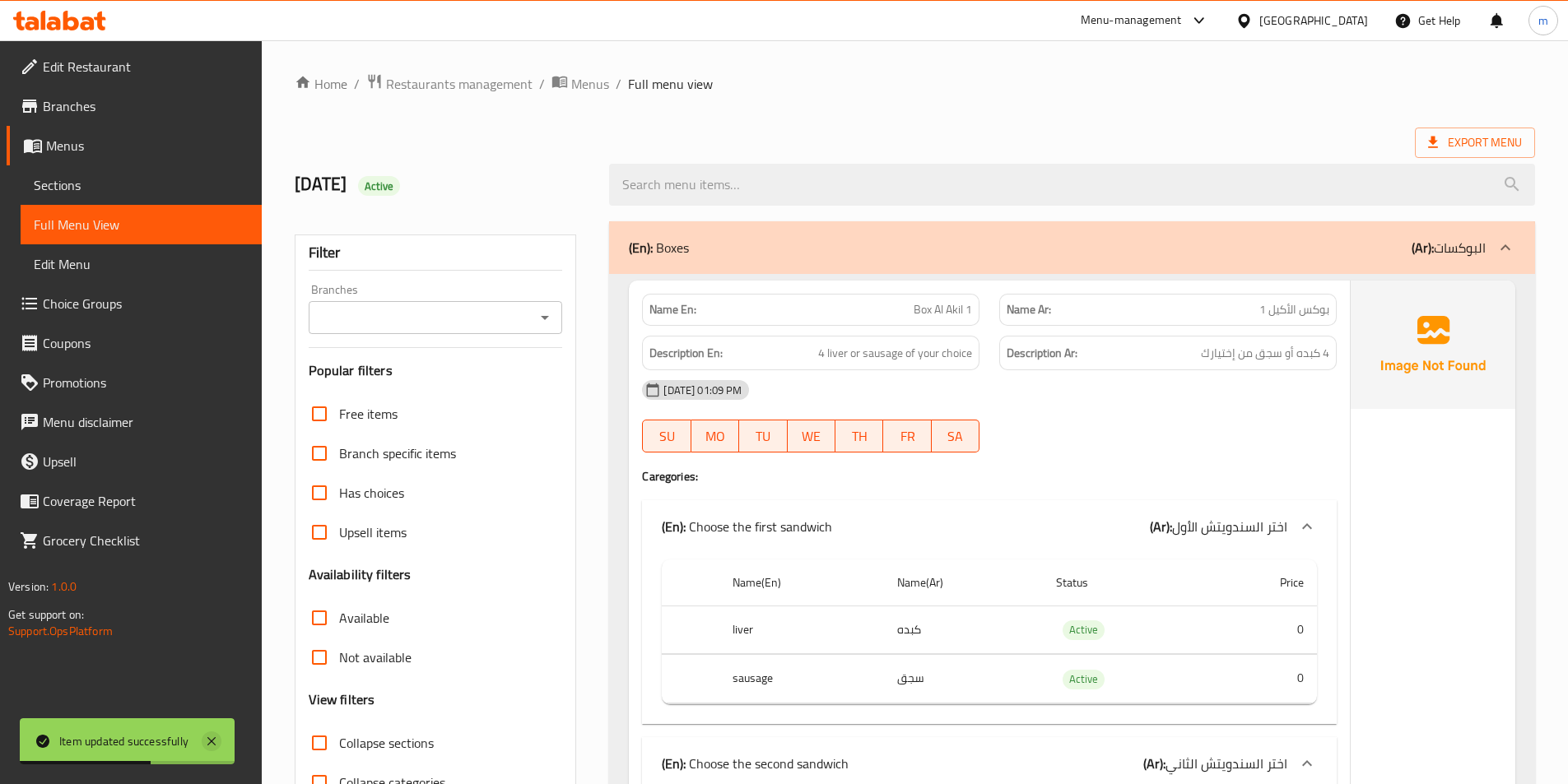
click at [212, 746] on icon at bounding box center [211, 742] width 20 height 20
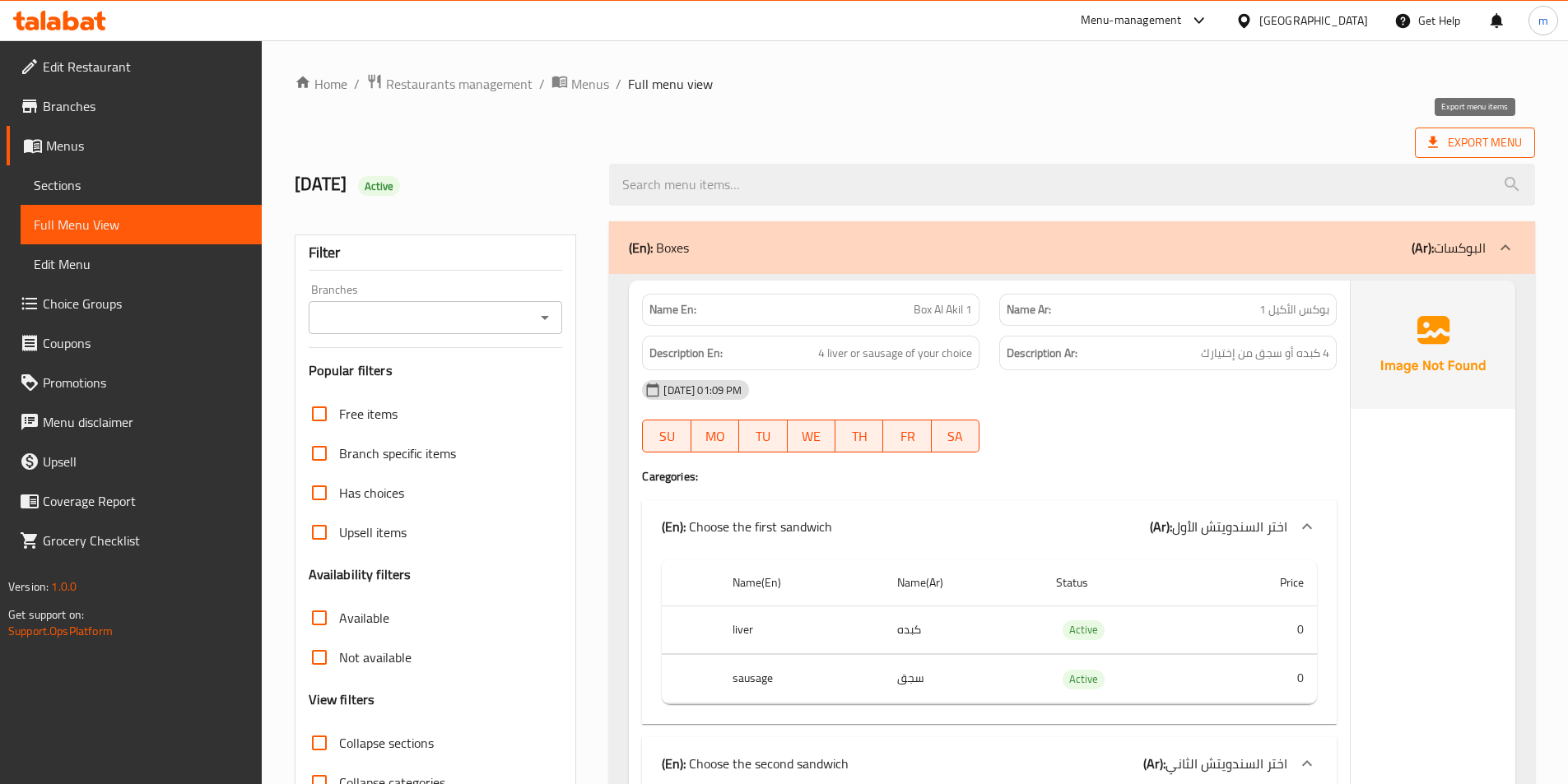
click at [1446, 133] on span "Export Menu" at bounding box center [1474, 142] width 94 height 21
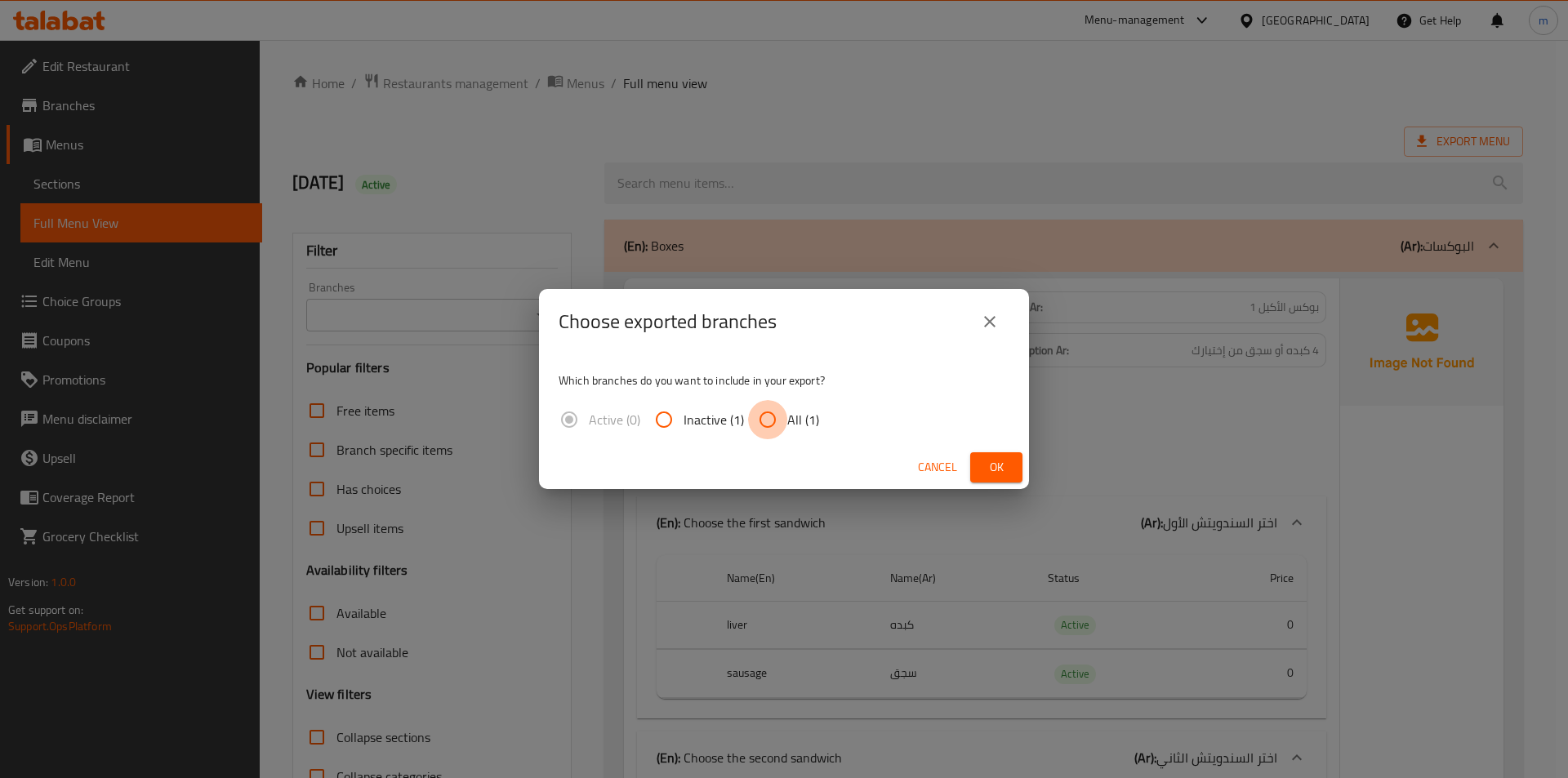
click at [758, 414] on input "All (1)" at bounding box center [768, 420] width 40 height 40
radio input "true"
click at [1002, 455] on button "Ok" at bounding box center [997, 468] width 52 height 31
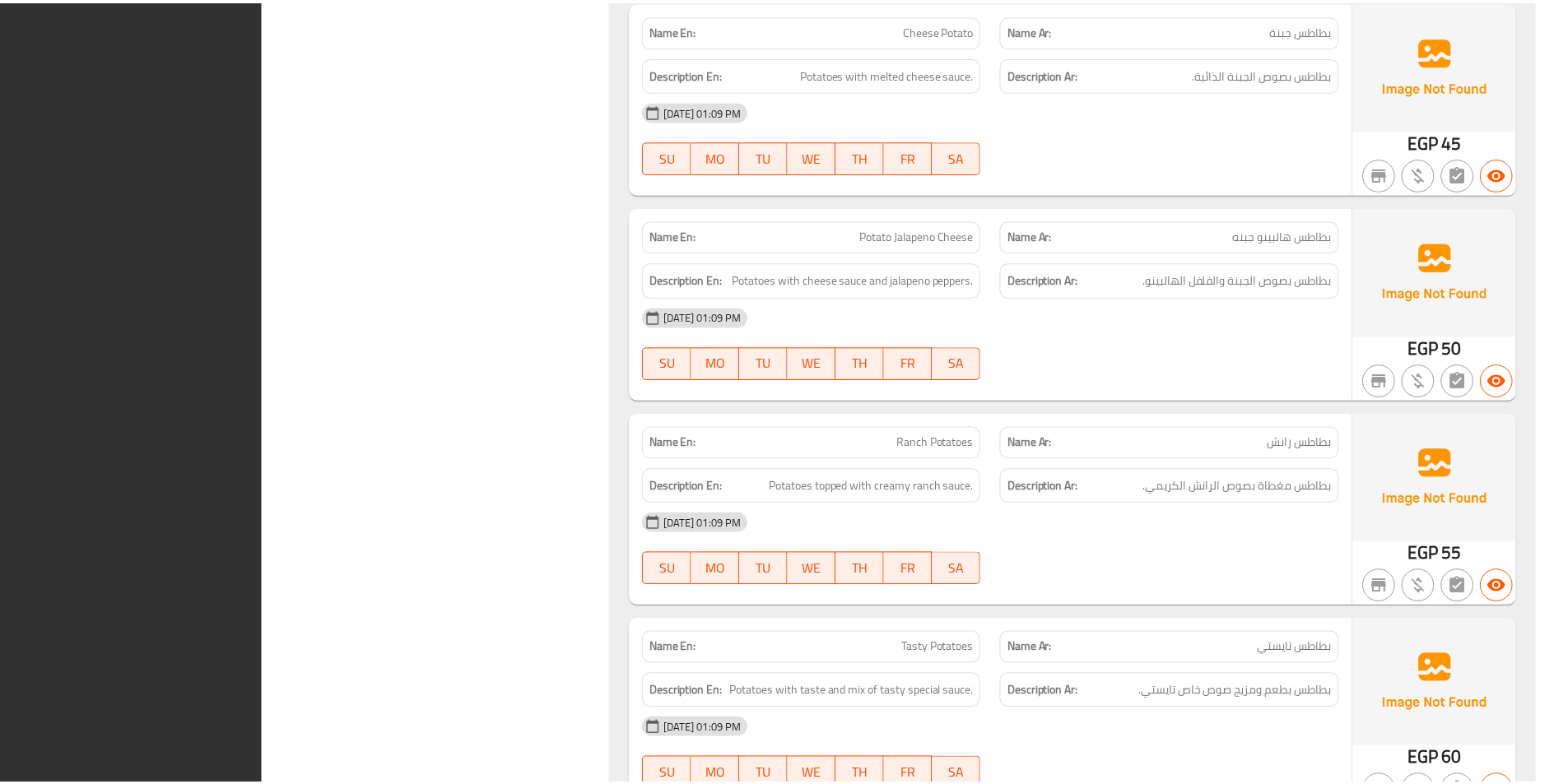
scroll to position [13596, 0]
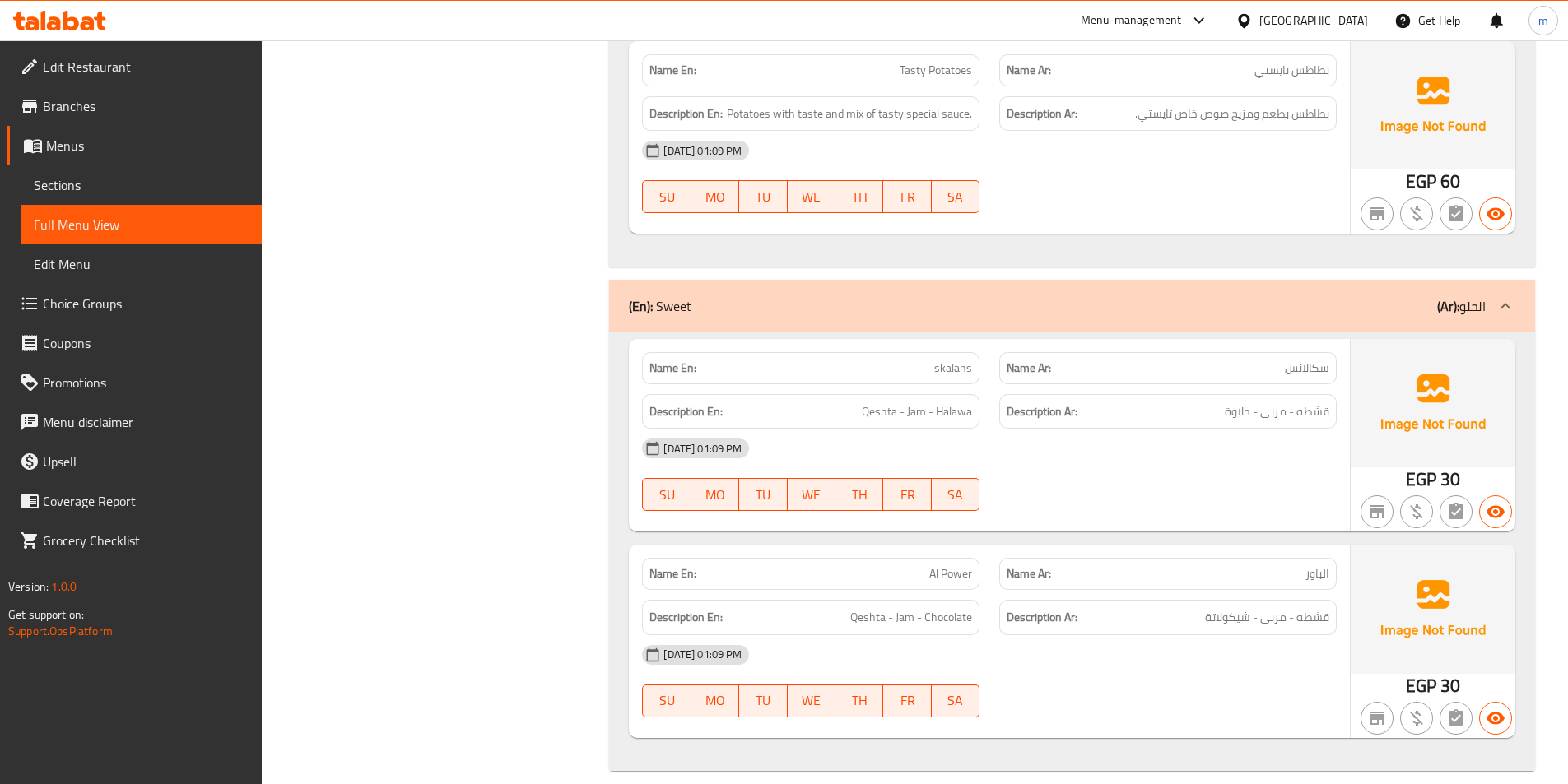
click at [127, 76] on span "Edit Restaurant" at bounding box center [145, 67] width 206 height 20
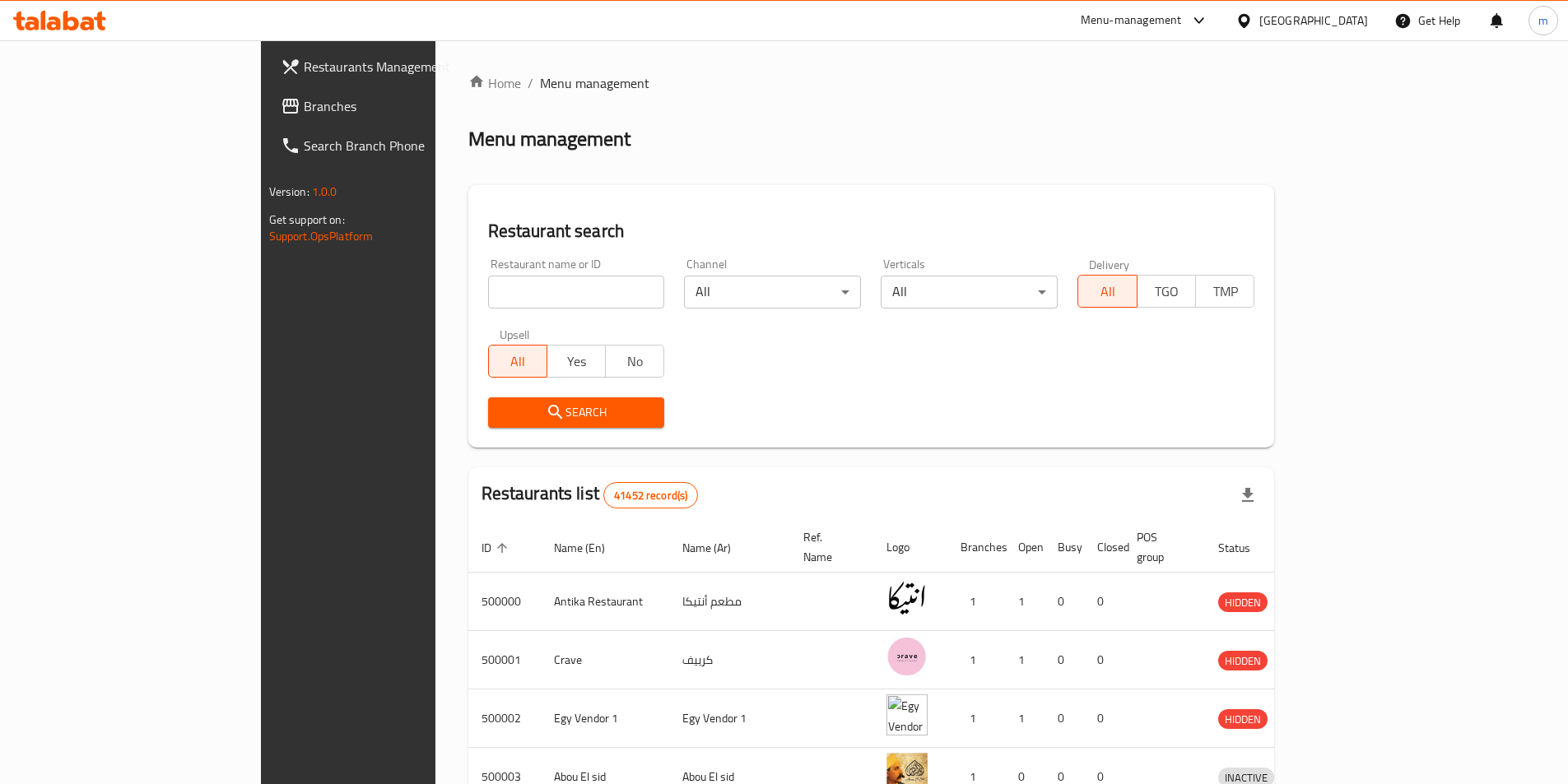
click at [281, 109] on icon at bounding box center [291, 107] width 20 height 20
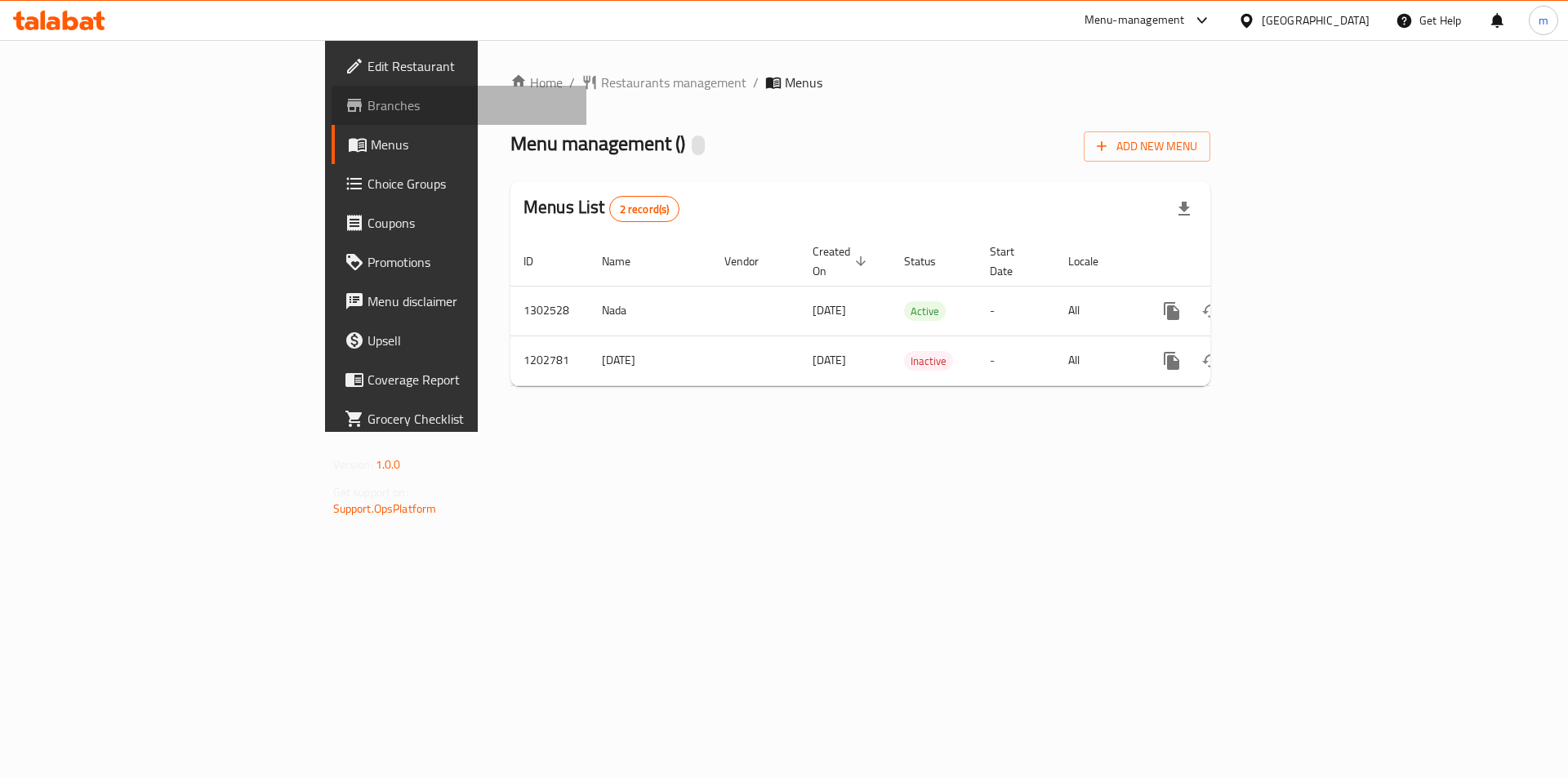
click at [368, 107] on span "Branches" at bounding box center [471, 106] width 207 height 20
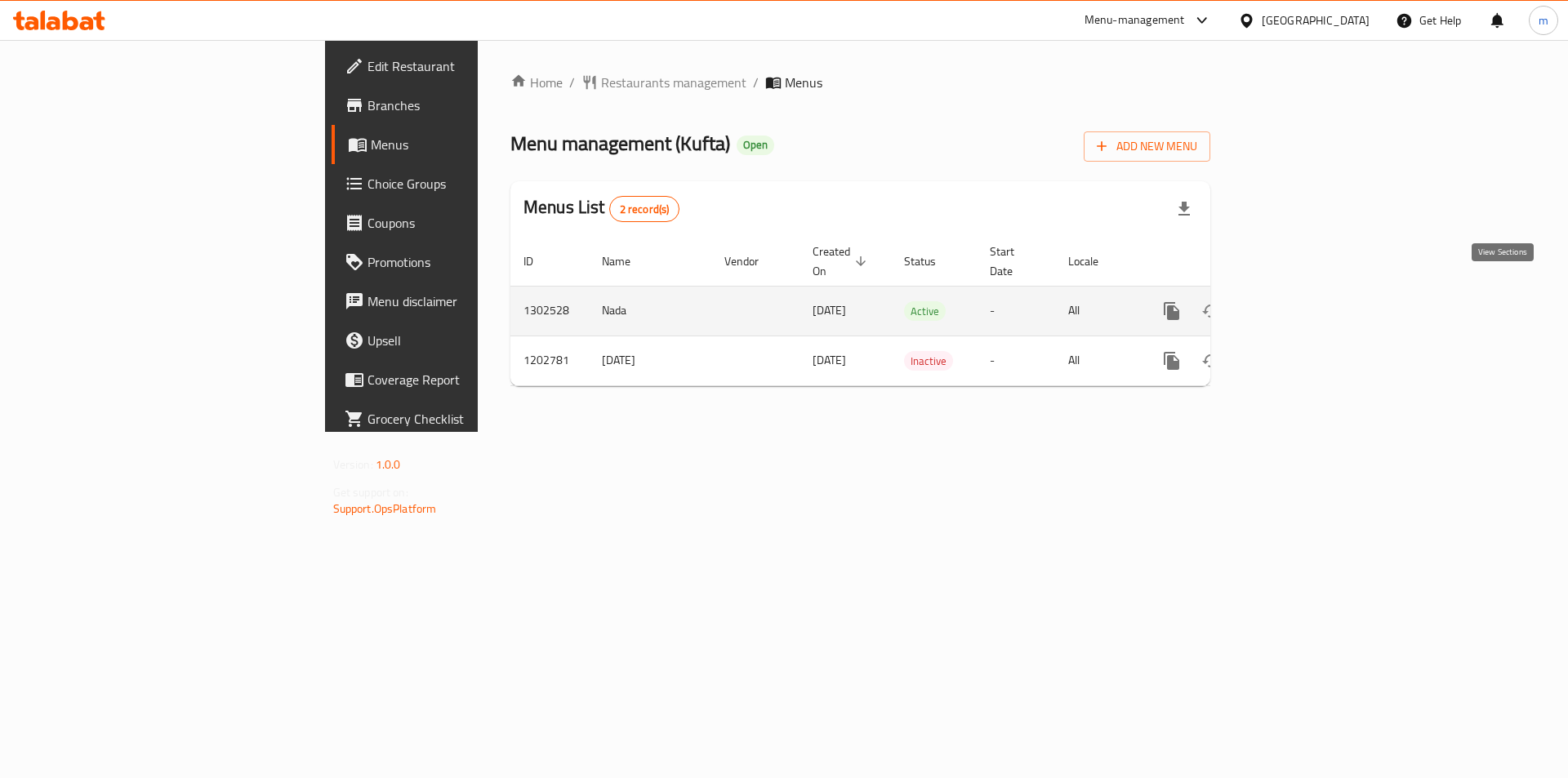
click at [1300, 302] on icon "enhanced table" at bounding box center [1290, 311] width 20 height 20
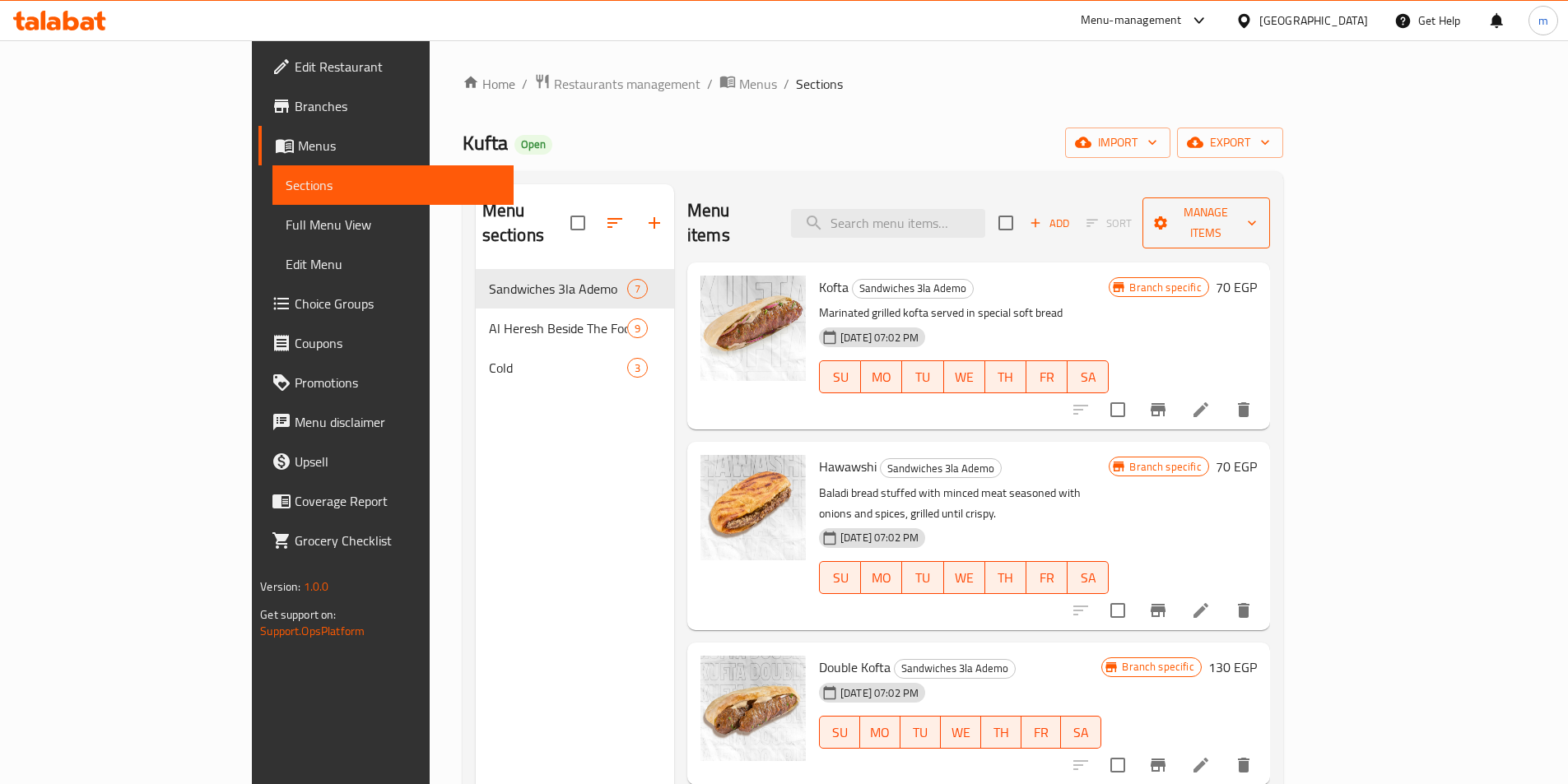
click at [1257, 210] on span "Manage items" at bounding box center [1206, 222] width 102 height 41
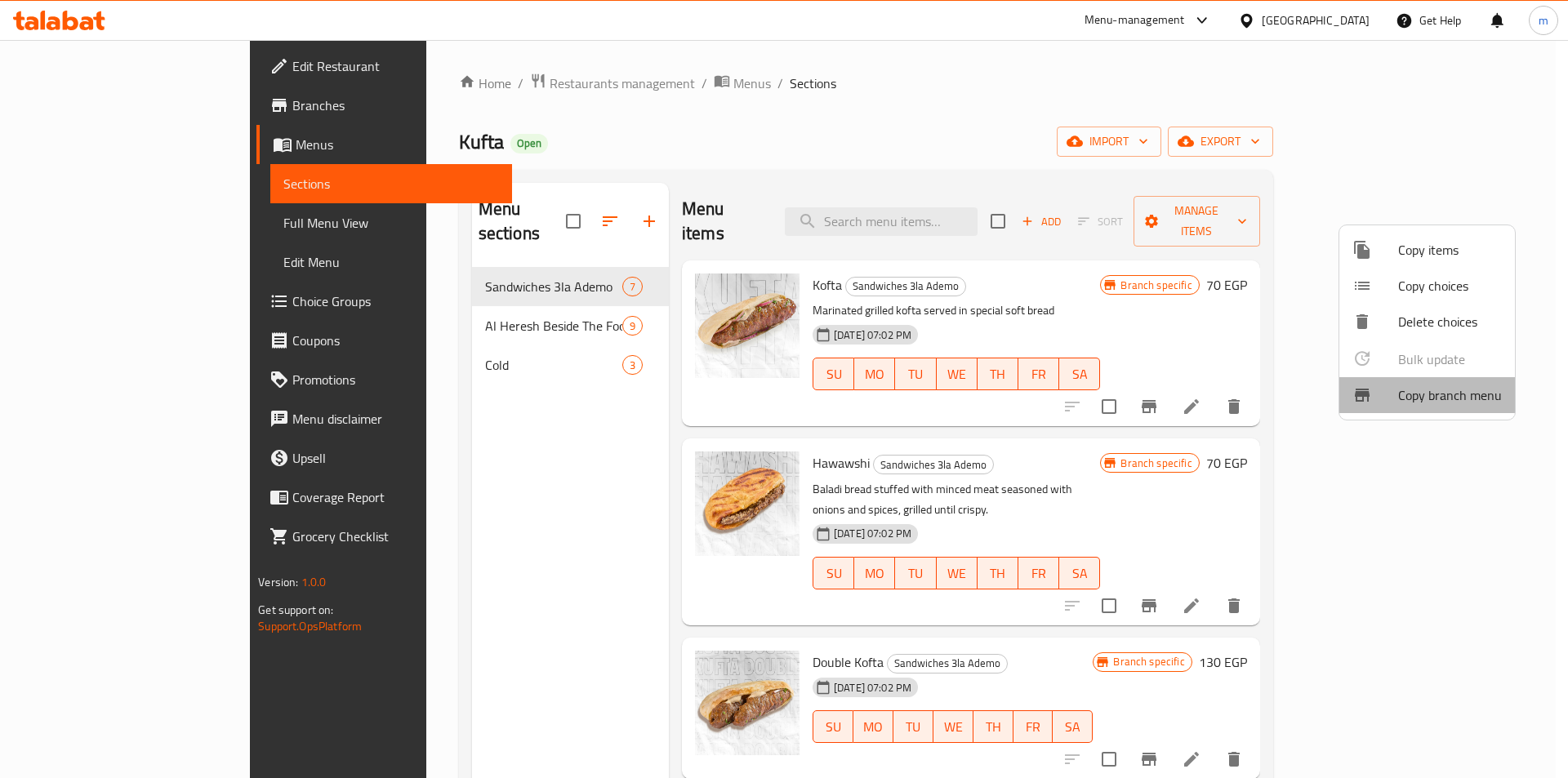
click at [1442, 398] on span "Copy branch menu" at bounding box center [1449, 395] width 104 height 20
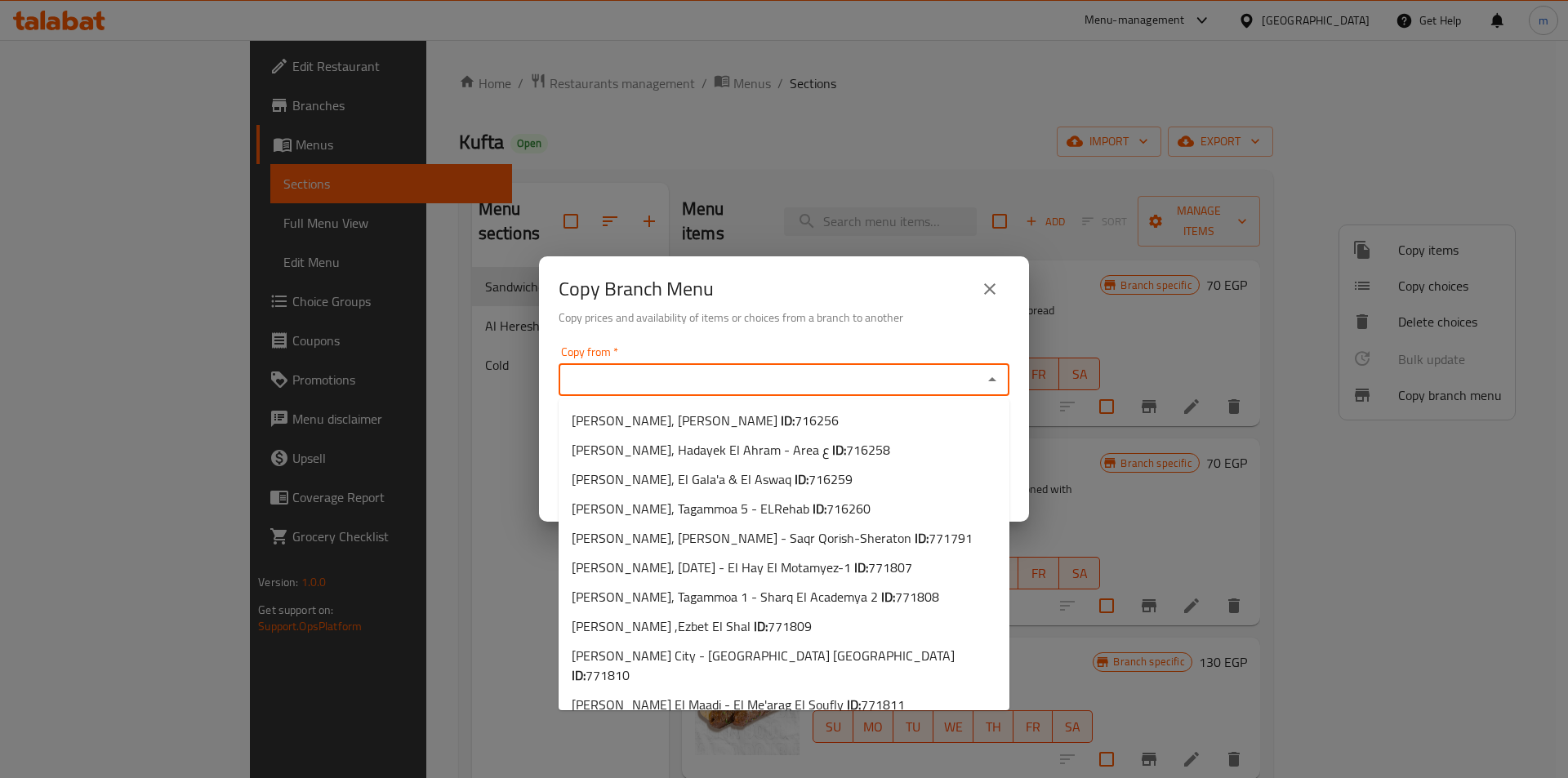
click at [662, 372] on input "Copy from   *" at bounding box center [770, 380] width 414 height 23
click at [426, 412] on div "Copy Branch Menu Copy prices and availability of items or choices from a branch…" at bounding box center [784, 389] width 1568 height 778
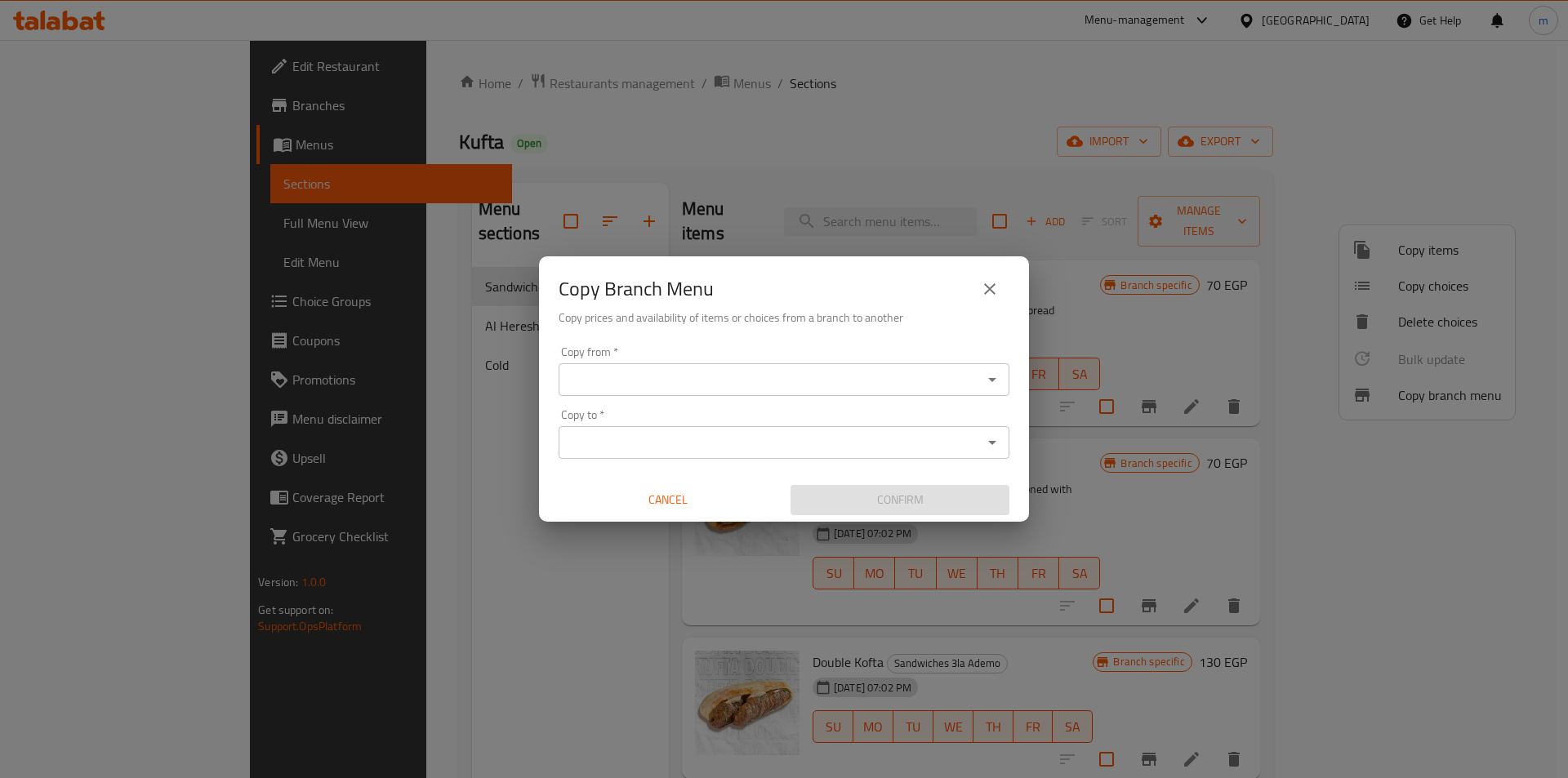
click at [425, 349] on div "Copy Branch Menu Copy prices and availability of items or choices from a branch…" at bounding box center [784, 389] width 1568 height 778
click at [999, 108] on div "Copy Branch Menu Copy prices and availability of items or choices from a branch…" at bounding box center [784, 389] width 1568 height 778
click at [95, 148] on div "Copy Branch Menu Copy prices and availability of items or choices from a branch…" at bounding box center [784, 389] width 1568 height 778
click at [999, 298] on icon "close" at bounding box center [990, 290] width 20 height 20
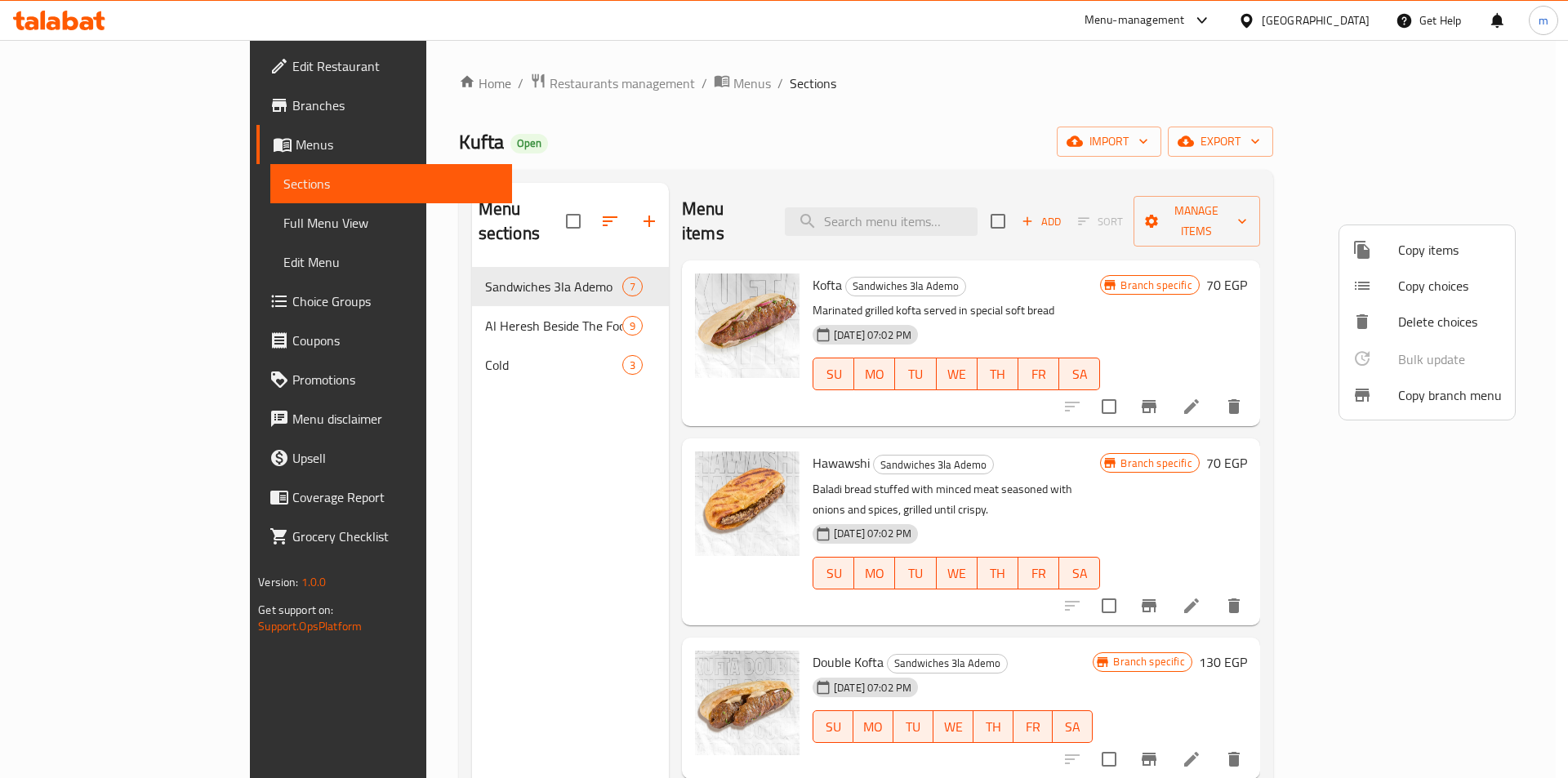
click at [143, 157] on div at bounding box center [784, 389] width 1568 height 778
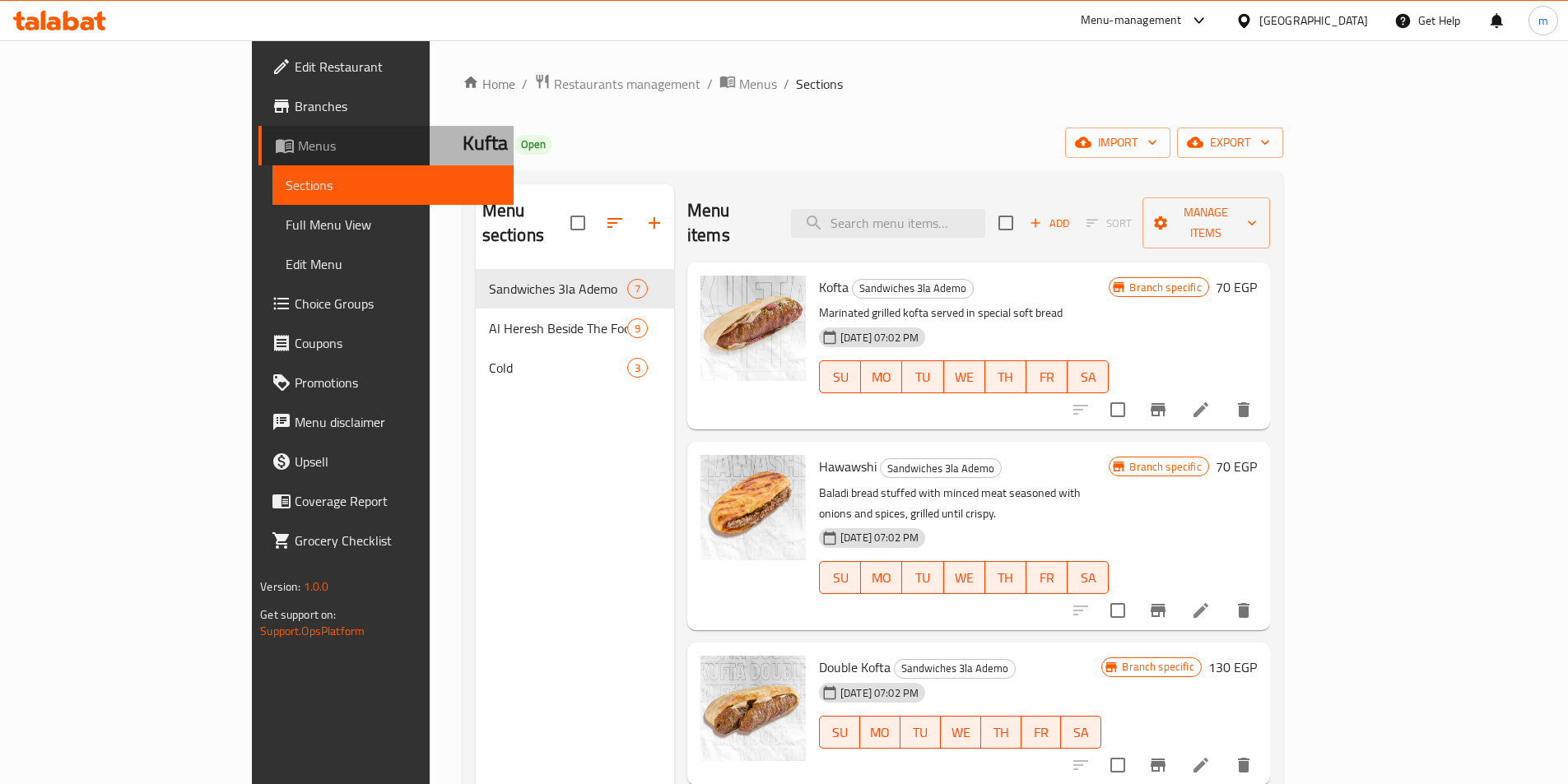
click at [298, 150] on span "Menus" at bounding box center [398, 145] width 202 height 20
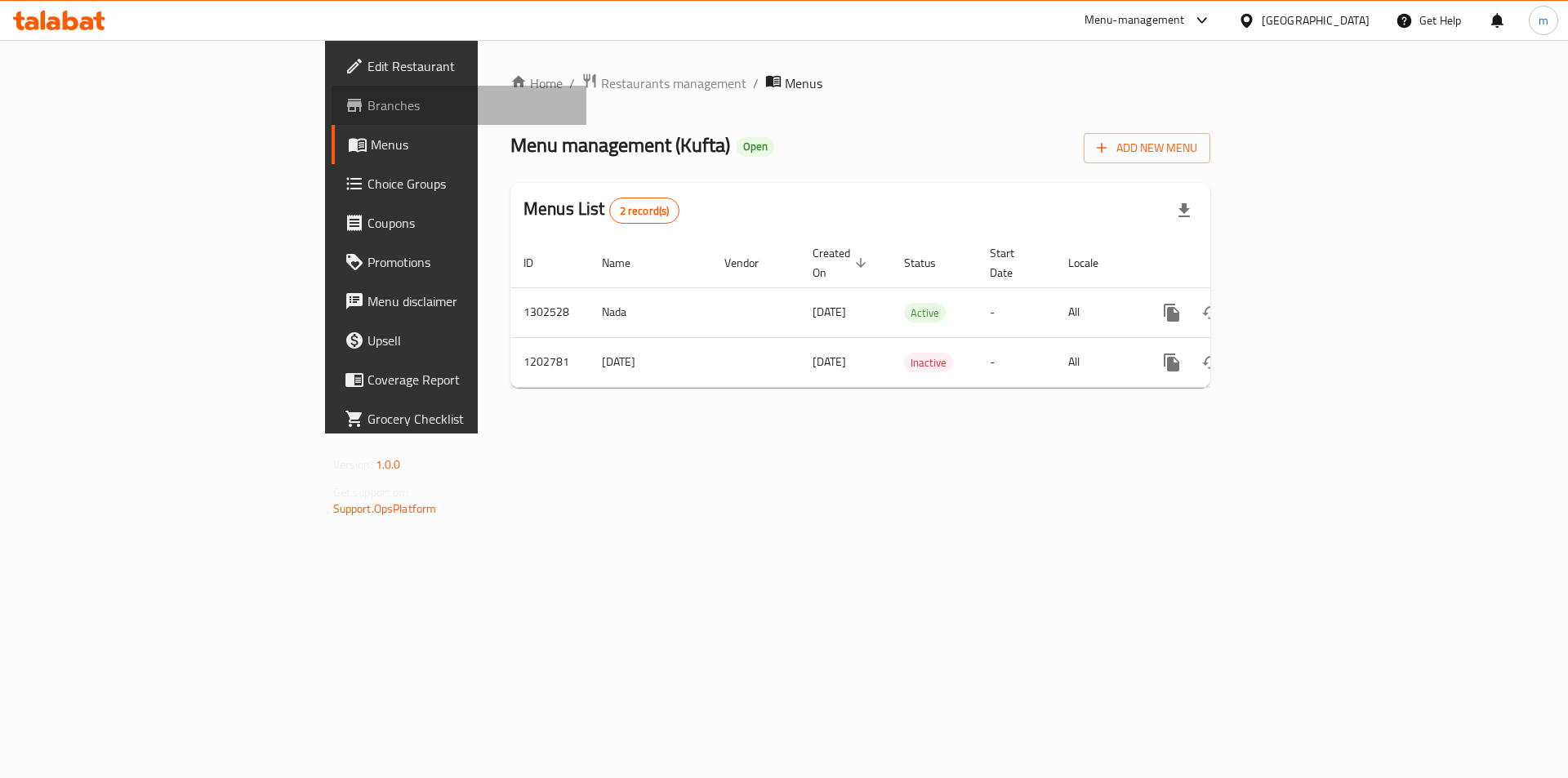
click at [368, 100] on span "Branches" at bounding box center [471, 106] width 207 height 20
click at [1204, 207] on button "button" at bounding box center [1184, 210] width 40 height 40
drag, startPoint x: 1478, startPoint y: 66, endPoint x: 1481, endPoint y: 76, distance: 10.4
click at [1243, 66] on div "Home / Restaurants management / Menus Menu management ( [PERSON_NAME] ) Open Ad…" at bounding box center [860, 235] width 765 height 392
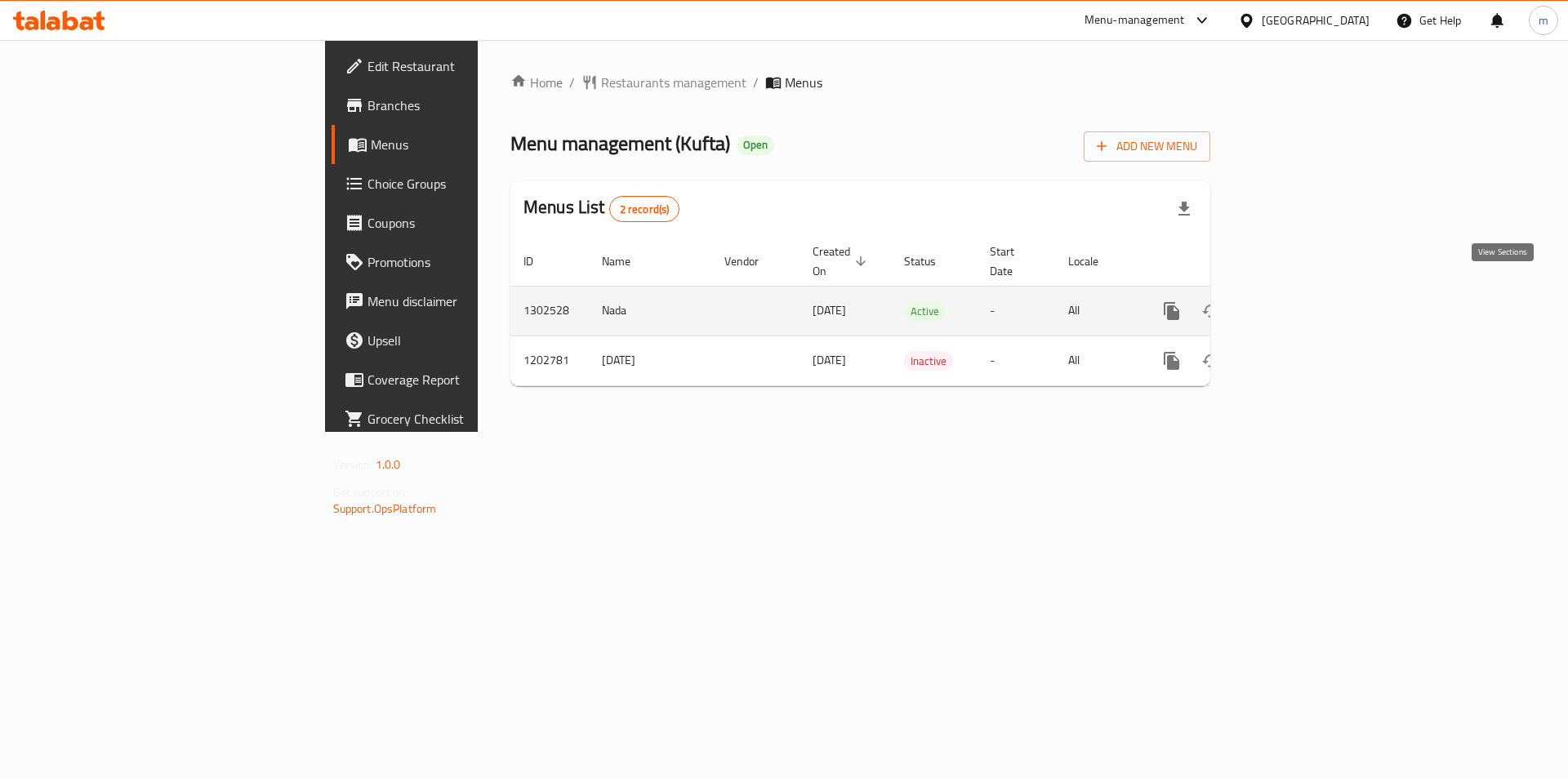
click at [1300, 302] on icon "enhanced table" at bounding box center [1290, 311] width 20 height 20
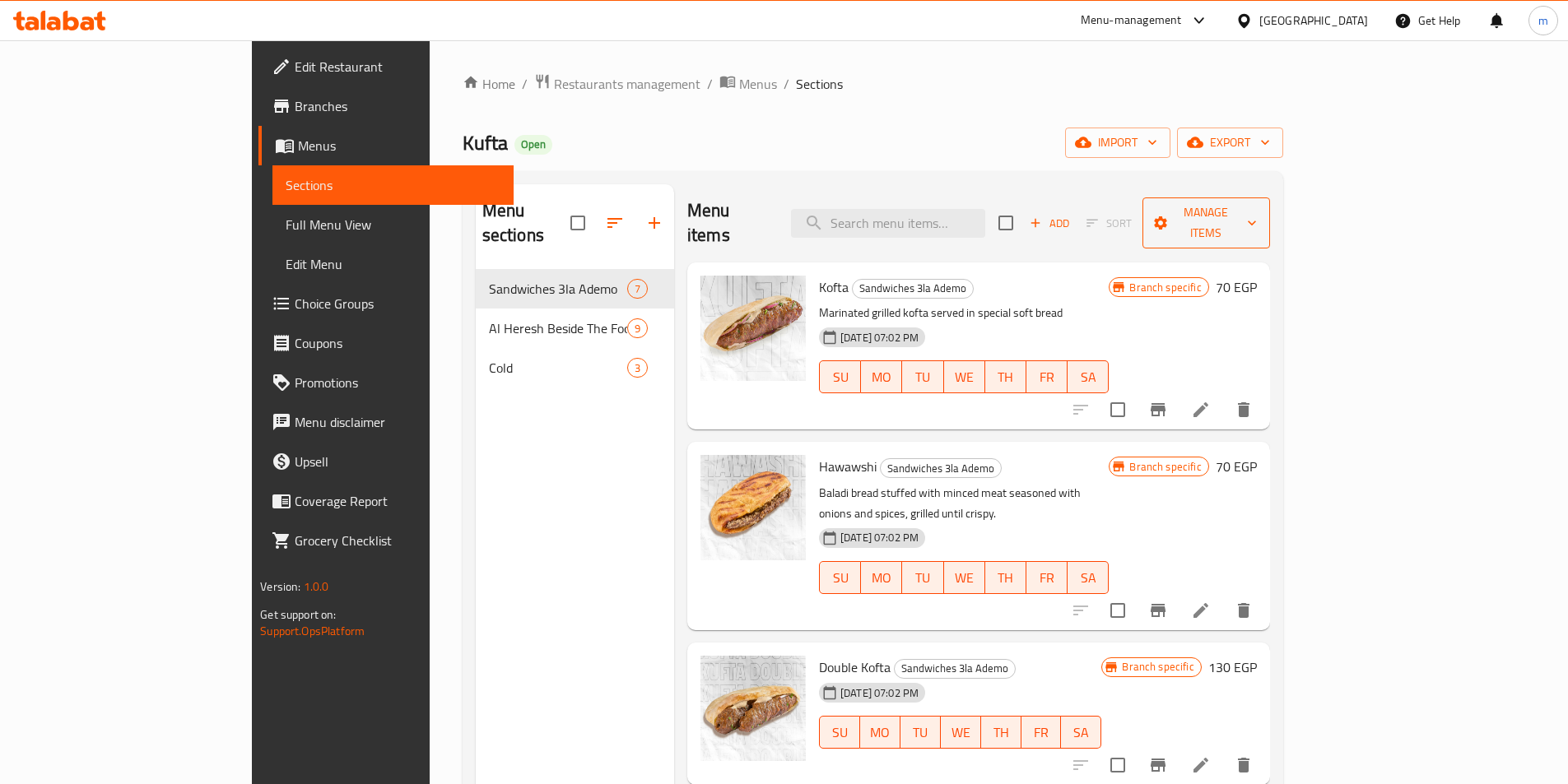
click at [1270, 223] on button "Manage items" at bounding box center [1206, 222] width 128 height 51
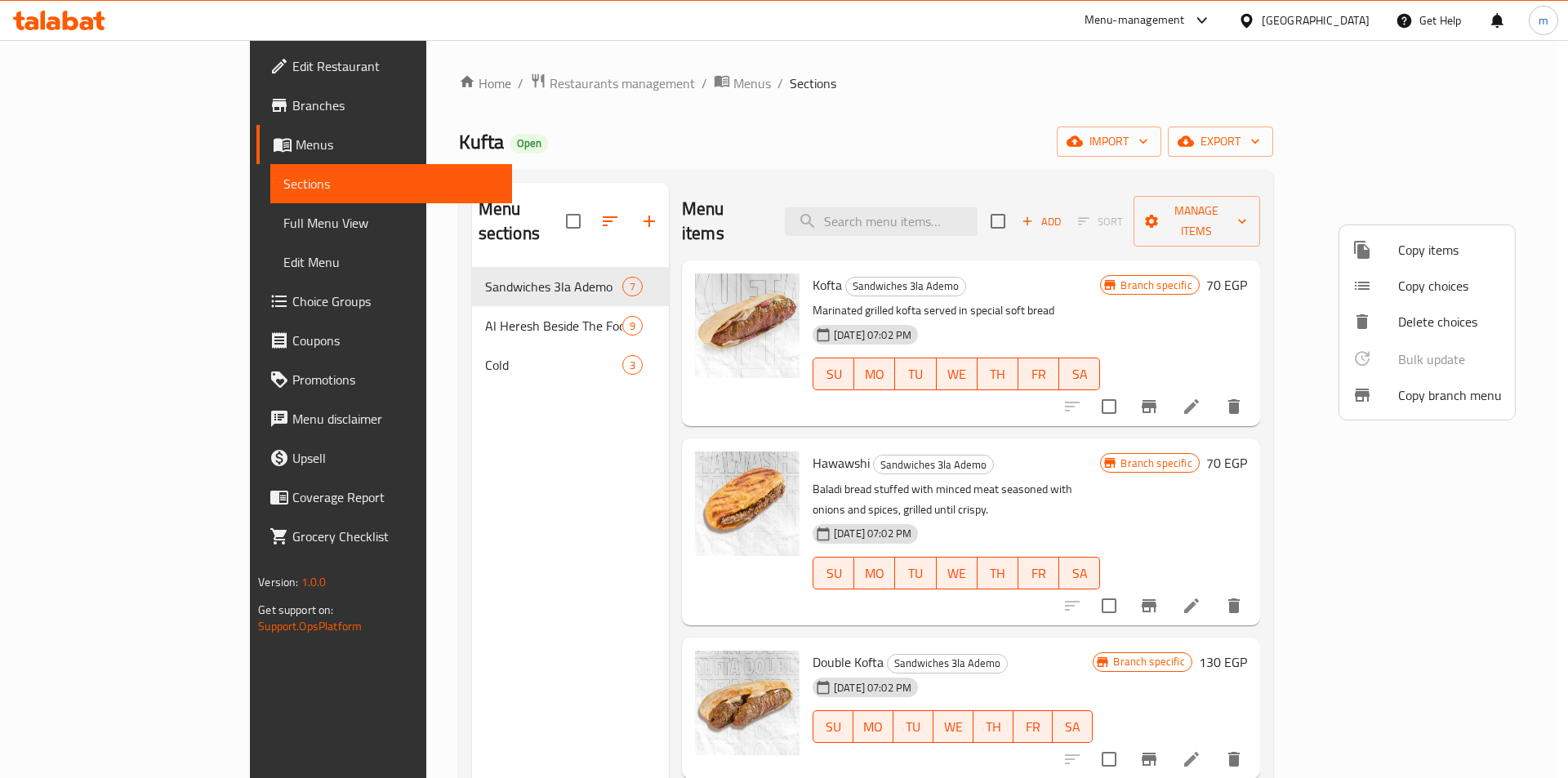
click at [1434, 397] on span "Copy branch menu" at bounding box center [1449, 395] width 104 height 20
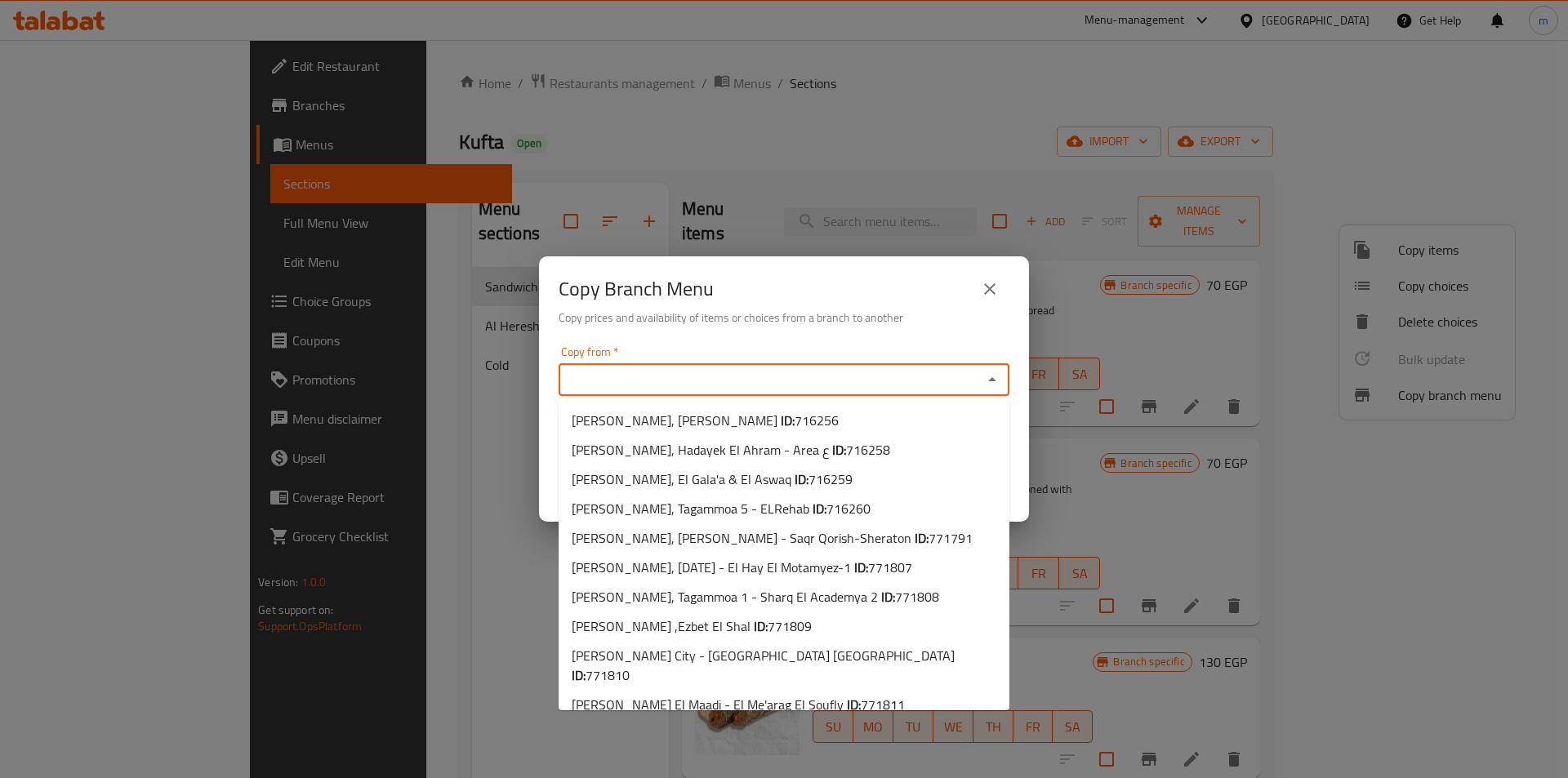
click at [757, 385] on input "Copy from   *" at bounding box center [770, 380] width 414 height 23
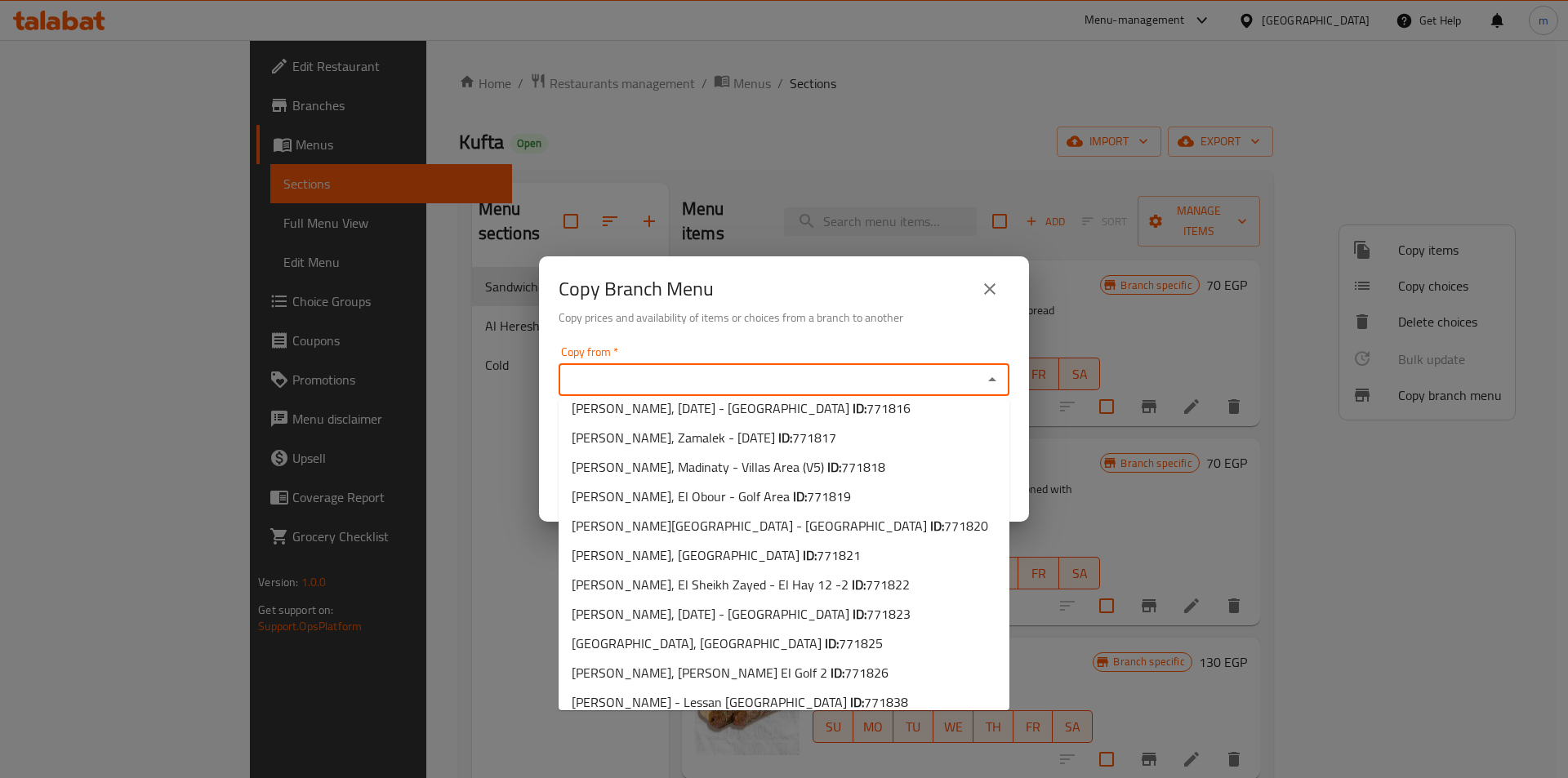
scroll to position [613, 0]
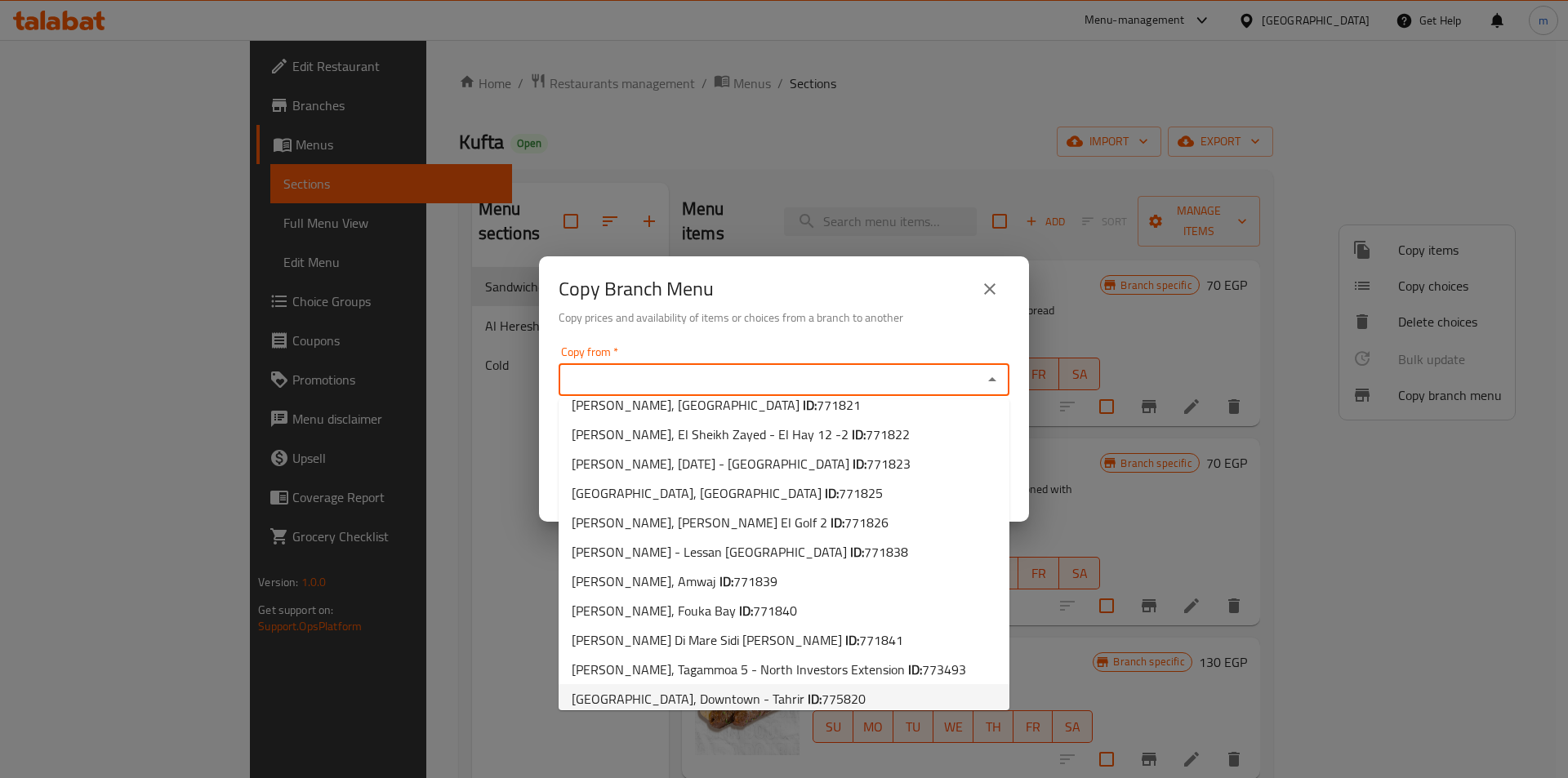
click at [632, 689] on span "[GEOGRAPHIC_DATA], Downtown - Tahrir ID: 775820" at bounding box center [718, 699] width 294 height 20
type input "[GEOGRAPHIC_DATA], Downtown - Tahrir"
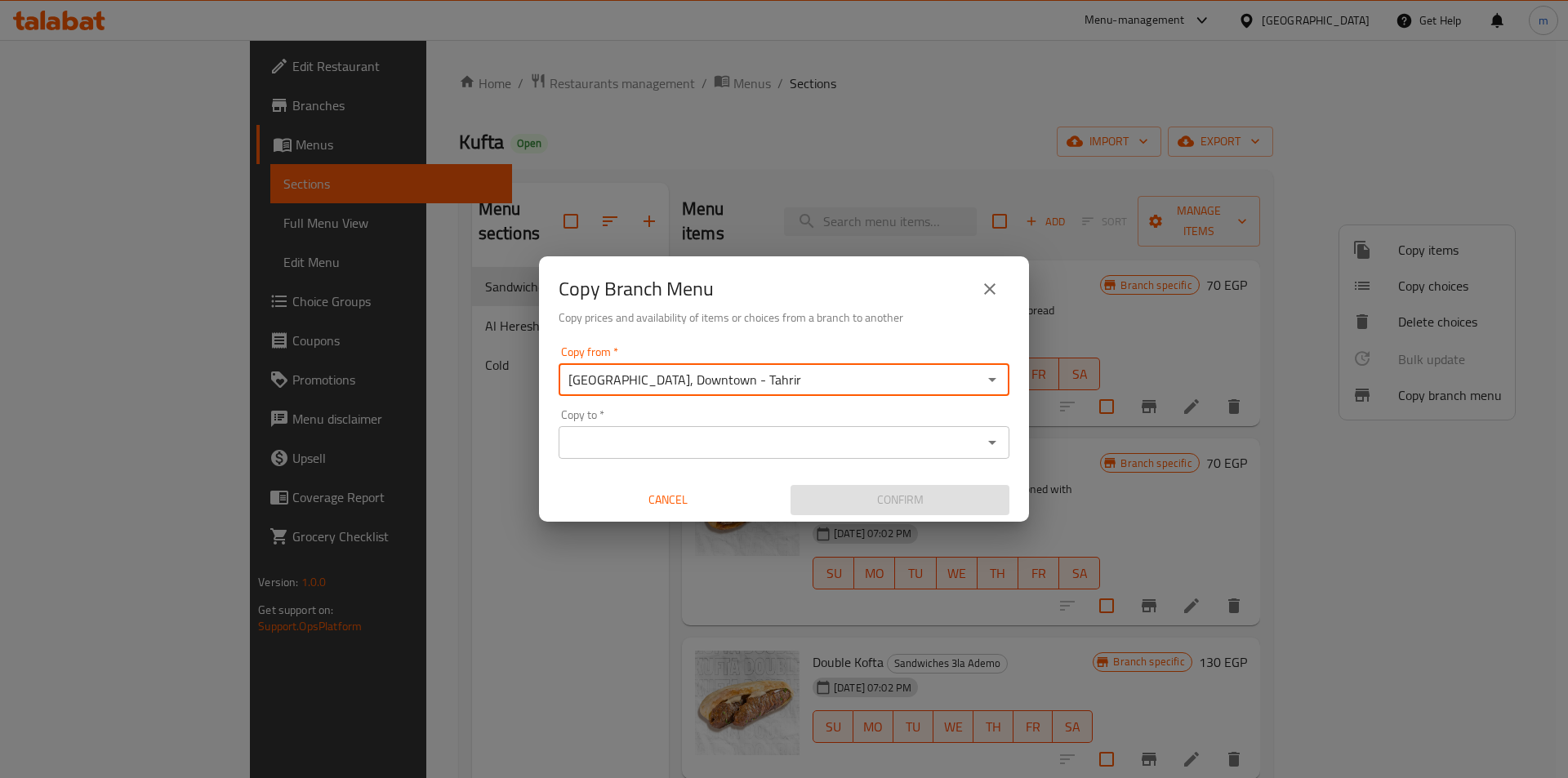
click at [698, 444] on input "Copy to   *" at bounding box center [770, 442] width 414 height 23
click at [677, 451] on input "Copy to   *" at bounding box center [770, 442] width 414 height 23
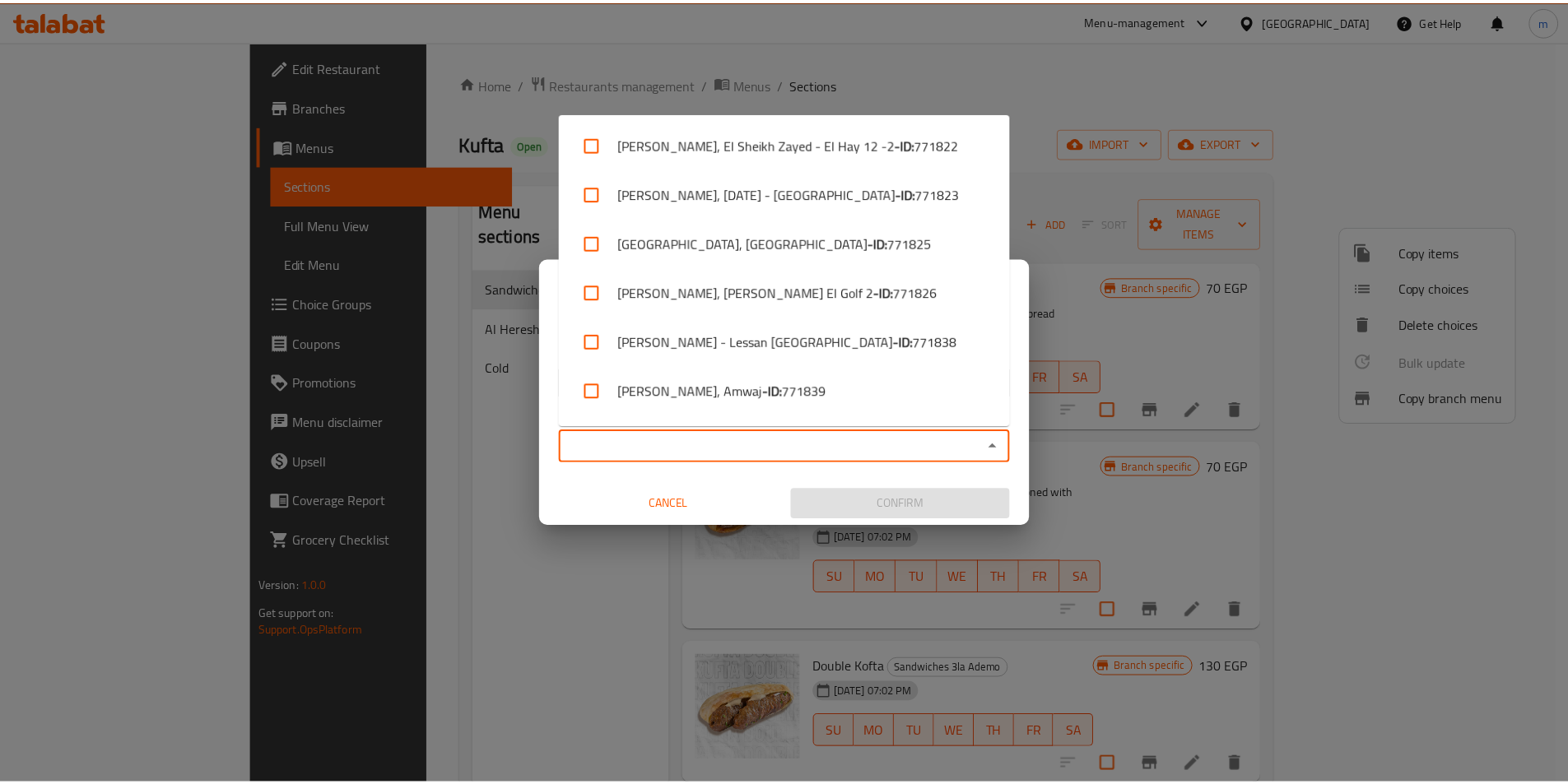
scroll to position [1230, 0]
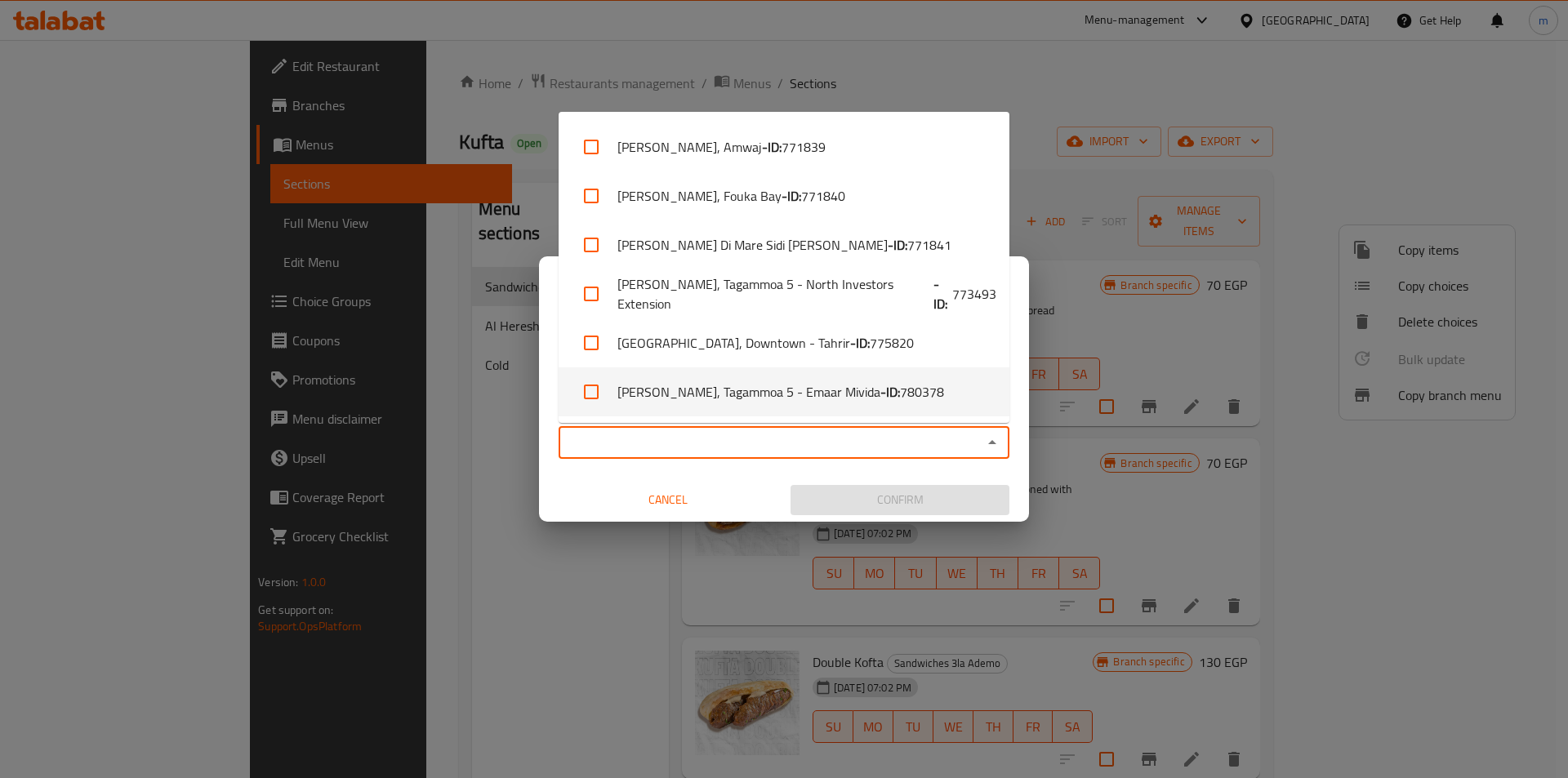
click at [881, 393] on b "- ID:" at bounding box center [891, 392] width 20 height 20
checkbox input "true"
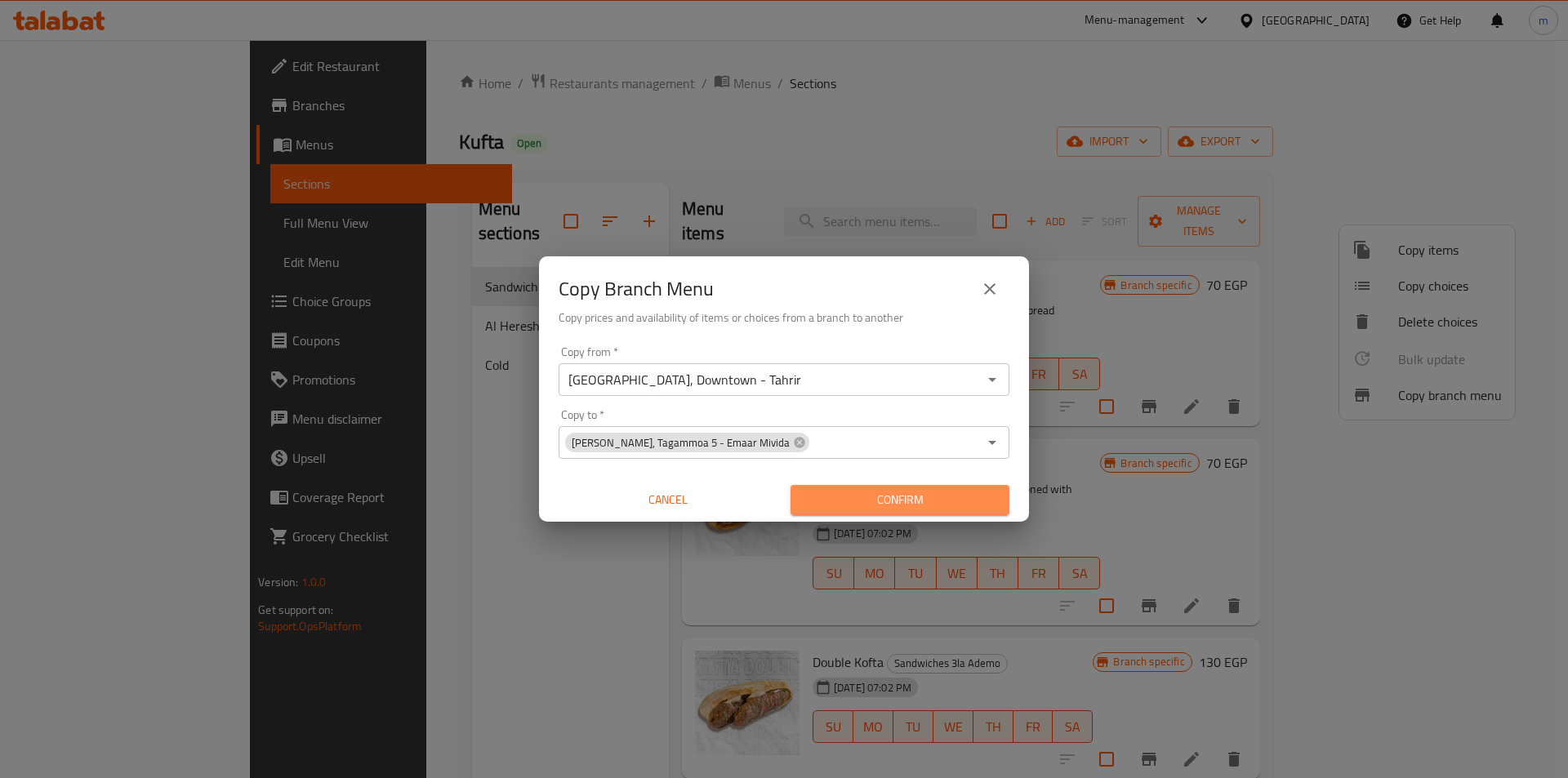
click at [829, 501] on span "Confirm" at bounding box center [900, 500] width 193 height 21
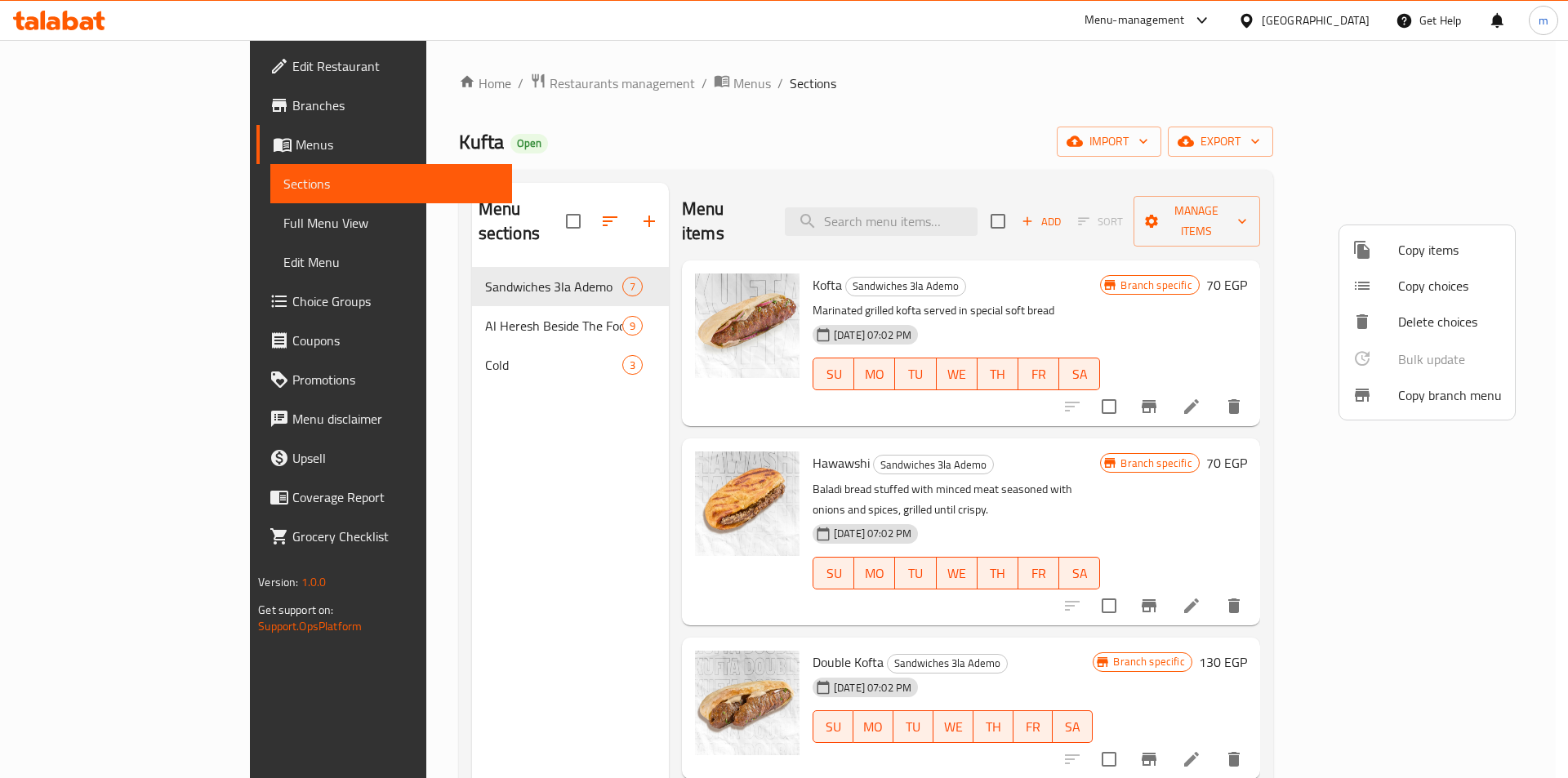
click at [102, 111] on div at bounding box center [784, 389] width 1568 height 778
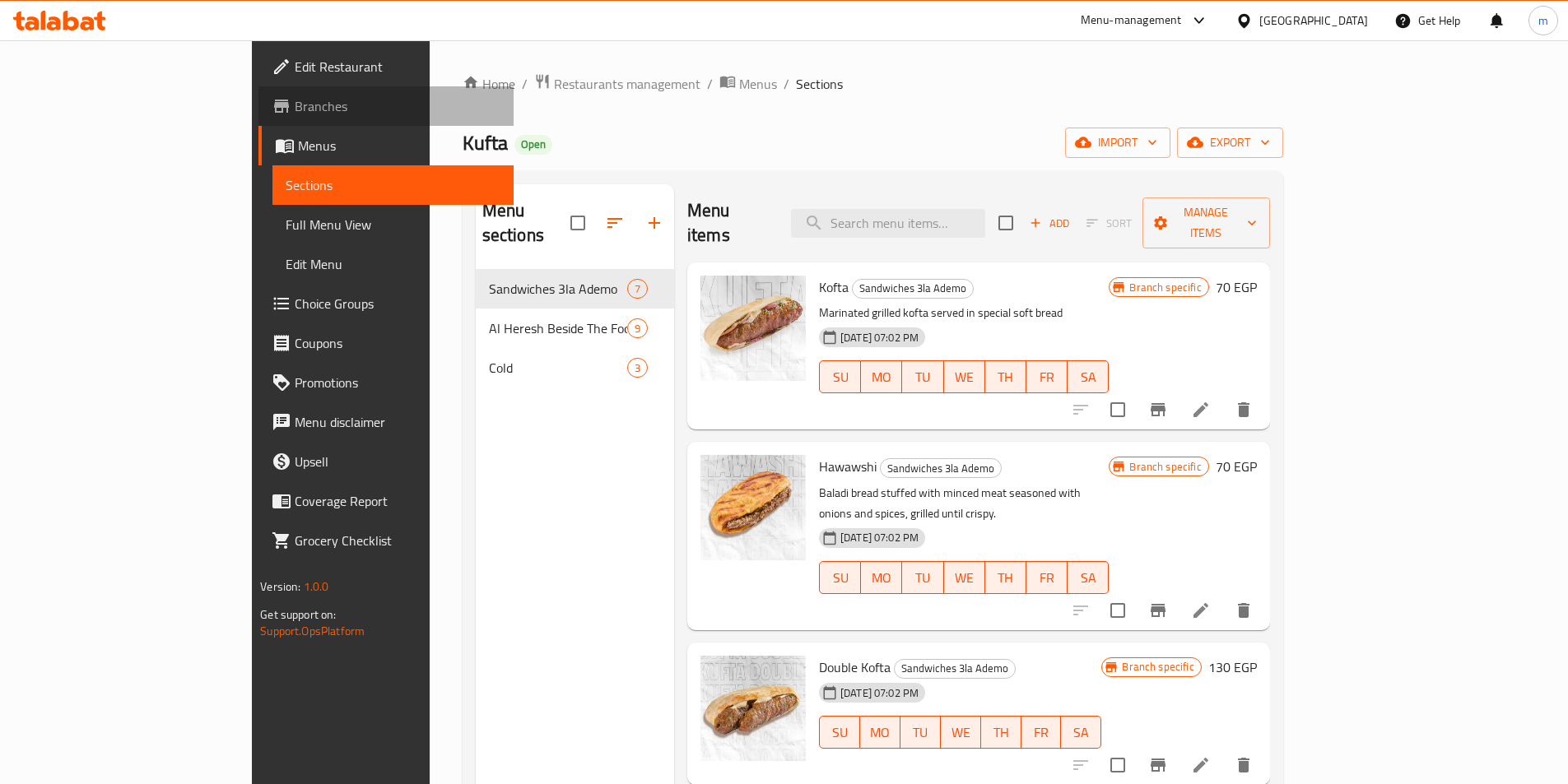
click at [295, 109] on span "Branches" at bounding box center [397, 107] width 206 height 20
